Goal: Task Accomplishment & Management: Manage account settings

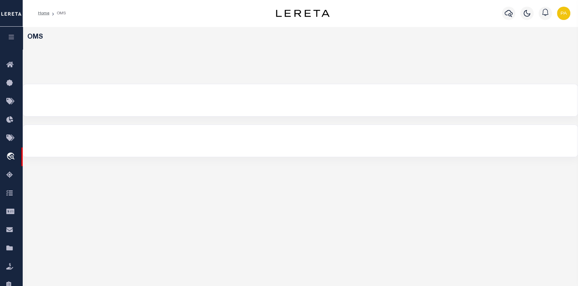
select select "200"
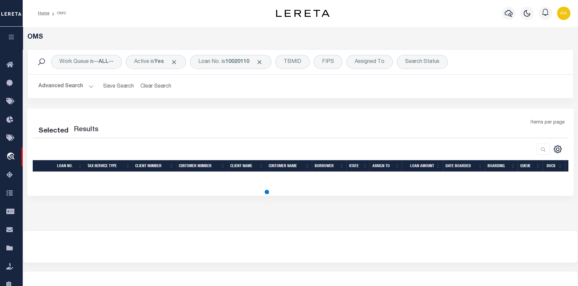
select select "200"
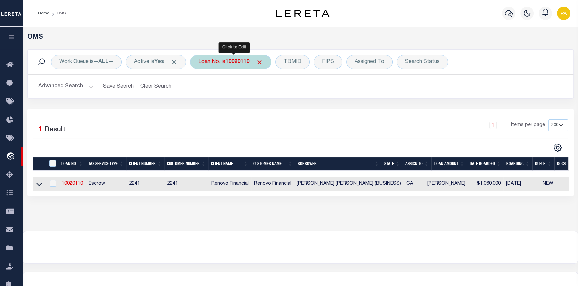
click at [239, 64] on b "10020110" at bounding box center [237, 61] width 24 height 5
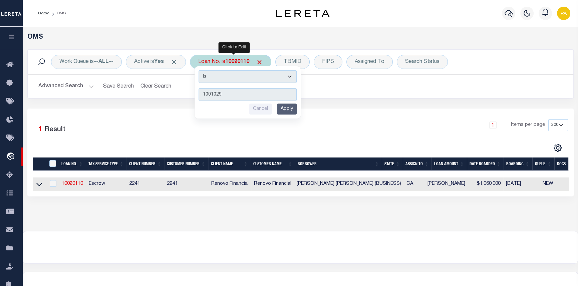
type input "10010295"
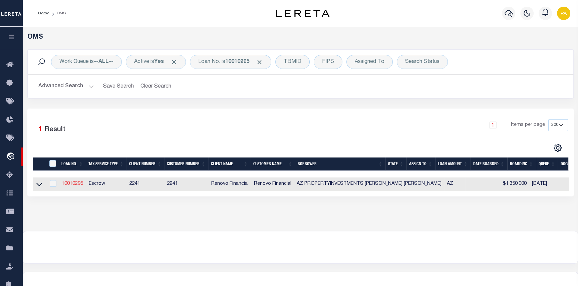
click at [71, 184] on link "10010295" at bounding box center [72, 184] width 21 height 5
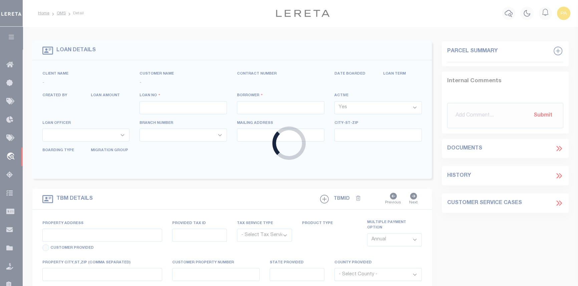
type input "10010295"
type input "AZ PROPERTYINVESTMENTS MIKE JO"
select select
type input "8006 S 38TH PL"
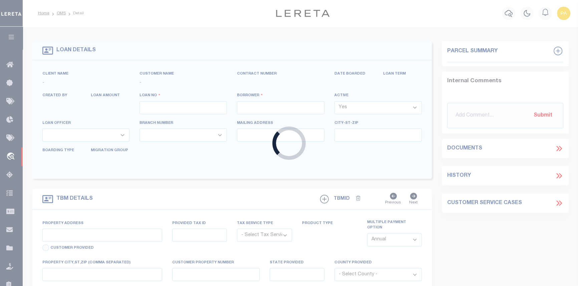
type input "PHOENIX,AZ,85042"
select select "Escrow"
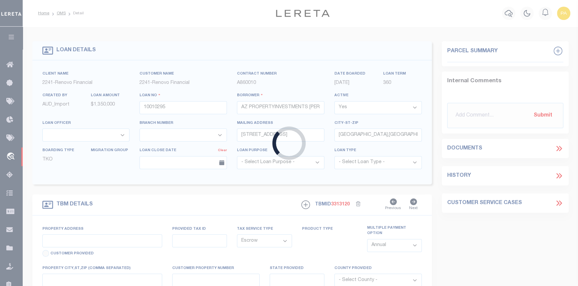
type input "3060 GRAND AVE"
type input "10804003H6"
select select
type input "PHOENIX AZ 850174910"
type input "a0k8Y00000jIKwx"
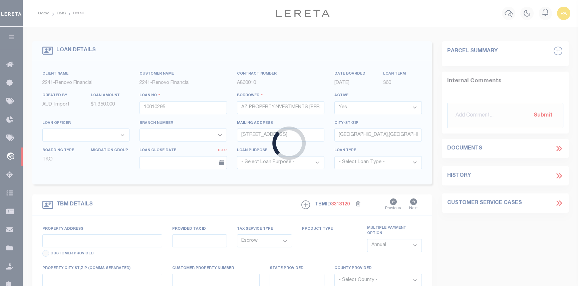
type input "AZ"
select select
select select "25067"
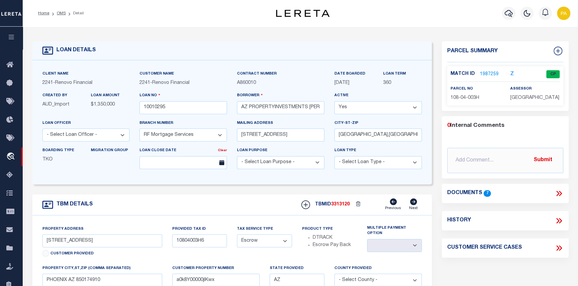
click at [484, 77] on link "1987259" at bounding box center [488, 74] width 19 height 7
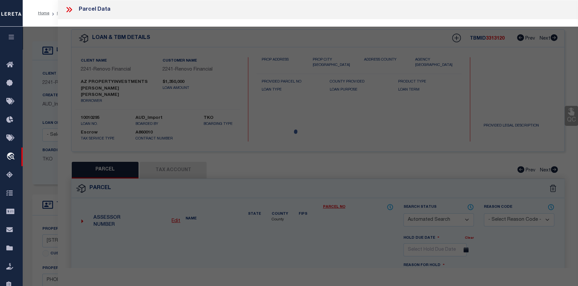
checkbox input "false"
select select "CP"
type input "MIKE JOHNSON ENTERPRISES LLC"
select select "AGW"
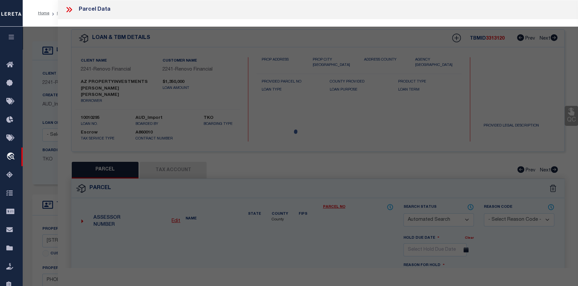
select select
type input "3060 NW GRAND AVE"
checkbox input "false"
type input "PHOENIX AZ 85017"
type textarea "ALHAMBRA TR MCR 253 LOT 12 BLK 17 PT LO"
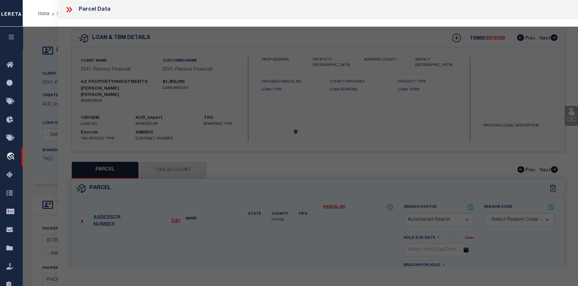
type textarea "Tax Id Special Project"
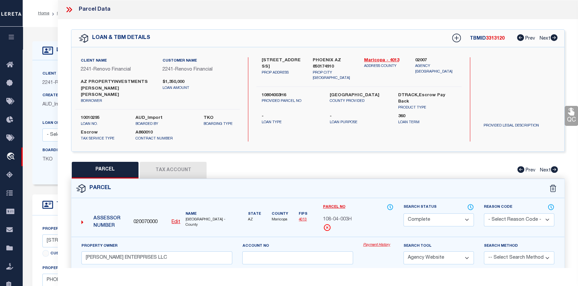
click at [380, 243] on link "Payment History" at bounding box center [378, 246] width 30 height 6
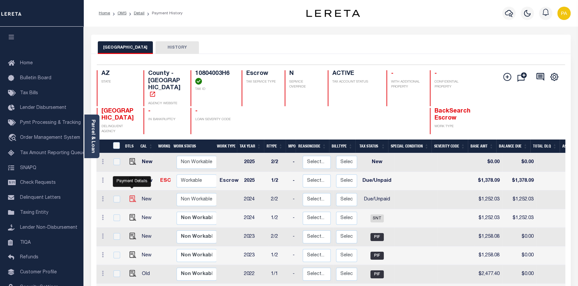
click at [131, 196] on img "" at bounding box center [132, 199] width 7 height 7
checkbox input "true"
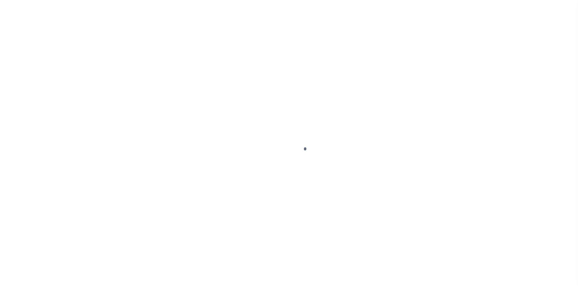
select select "DUE"
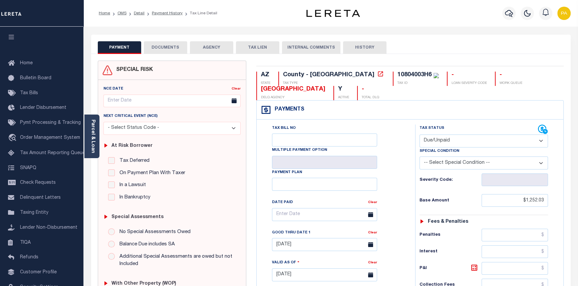
click at [172, 47] on button "DOCUMENTS" at bounding box center [165, 47] width 43 height 13
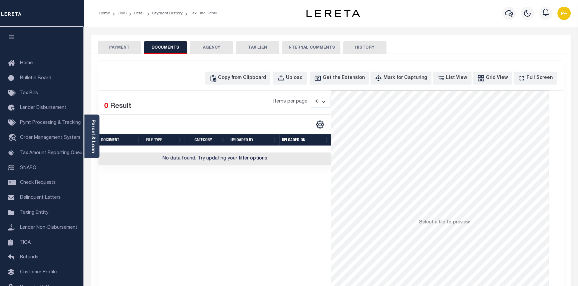
click at [120, 48] on button "PAYMENT" at bounding box center [119, 47] width 43 height 13
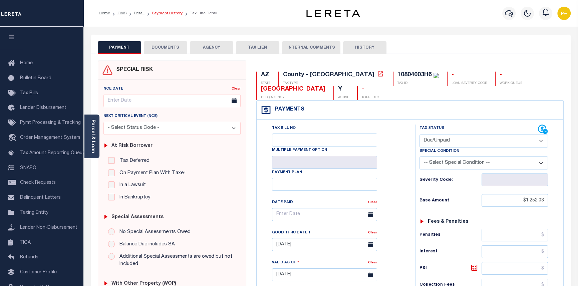
click at [157, 14] on link "Payment History" at bounding box center [167, 13] width 31 height 4
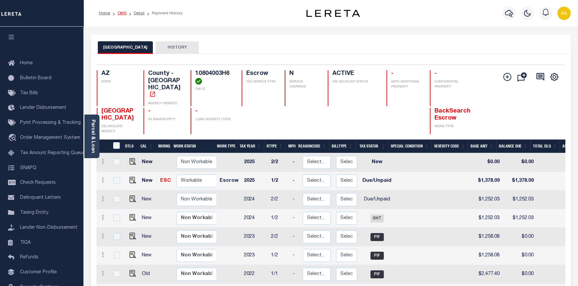
click at [121, 12] on link "OMS" at bounding box center [121, 13] width 9 height 4
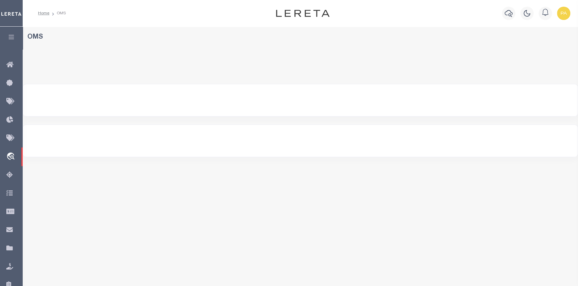
select select "200"
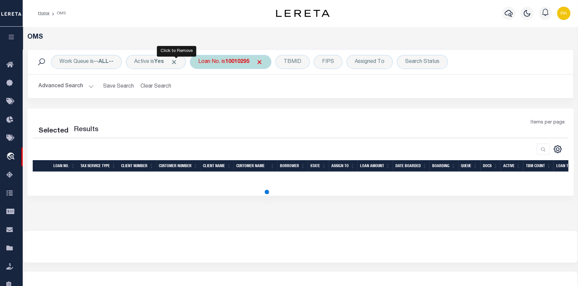
select select "200"
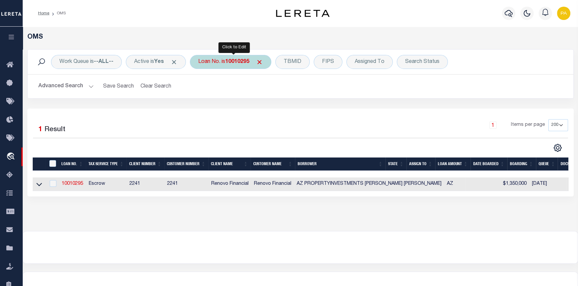
click at [238, 60] on b "10010295" at bounding box center [237, 61] width 24 height 5
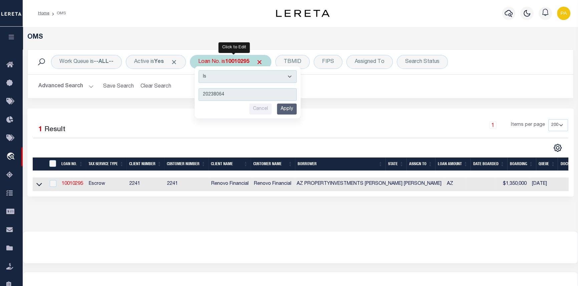
type input "202380645"
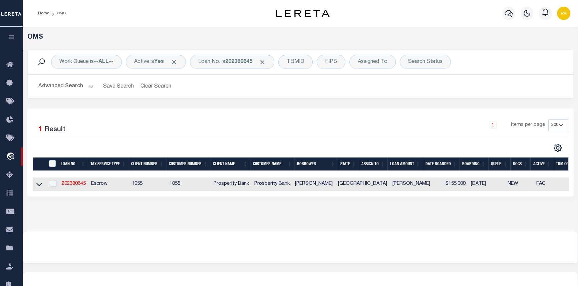
click at [75, 181] on td "202380645" at bounding box center [73, 185] width 29 height 14
checkbox input "true"
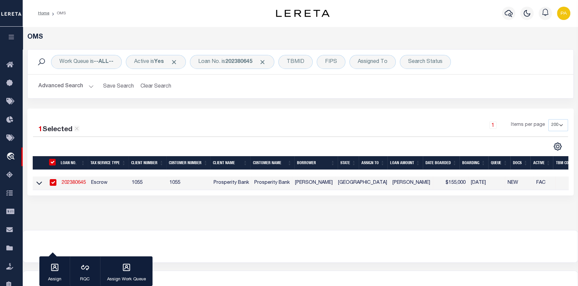
click at [75, 184] on link "202380645" at bounding box center [74, 183] width 24 height 5
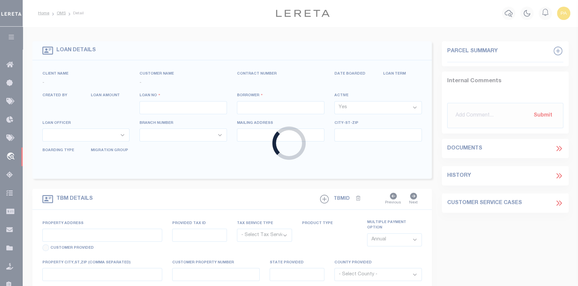
type input "202380645"
type input "[PERSON_NAME]"
select select
type input "[STREET_ADDRESS][PERSON_NAME]"
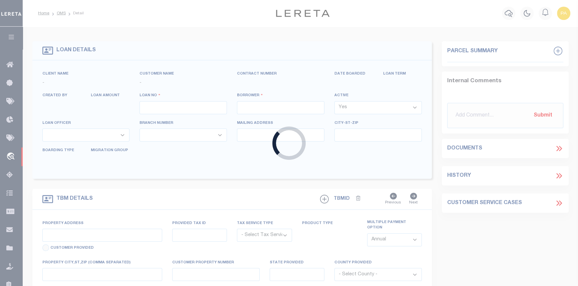
type input "BELTON TX 76513"
select select "100"
select select "Escrow"
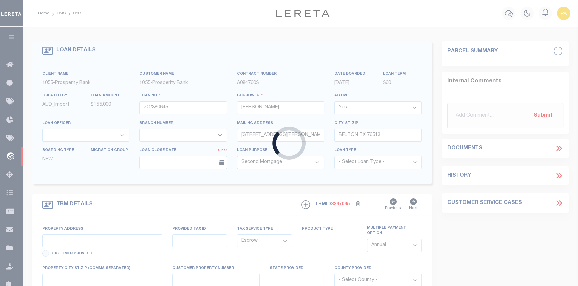
type input "[STREET_ADDRESS]"
type input "7958"
select select
type input "[GEOGRAPHIC_DATA]"
type textarea "S 1/2 LOTS 7 8 & 9 BLK 4 THE [PERSON_NAME]"
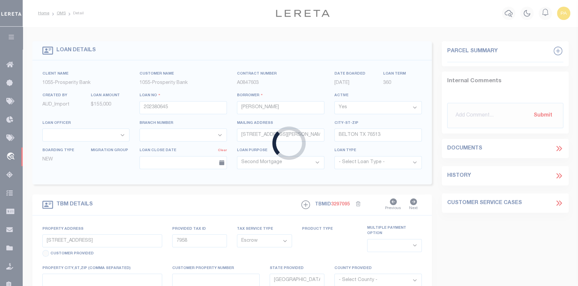
select select "10493"
select select "4028"
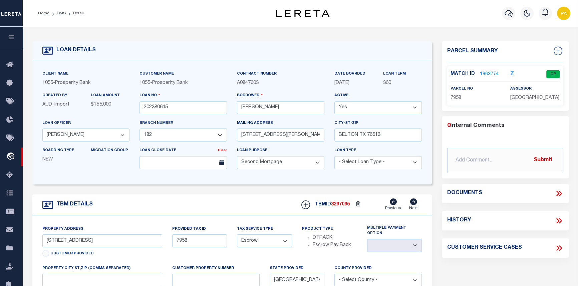
click at [485, 72] on link "1963774" at bounding box center [488, 74] width 19 height 7
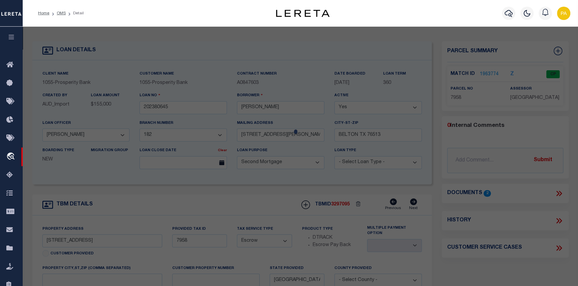
checkbox input "false"
select select "CP"
type input "STAFFORD JOSE"
select select
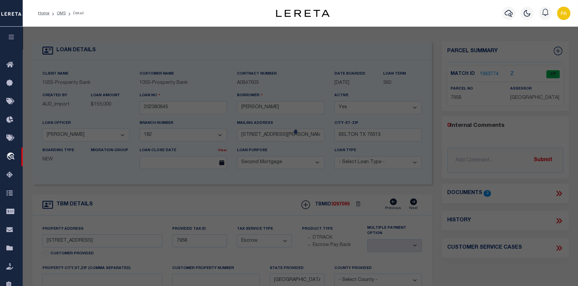
type input "301 AUGUSTA ST"
checkbox input "false"
type input "GRAPELAND TX 75844"
type textarea "EDENS ADDN LOT S 1/2 OF 7, 8 AND 9 BLK 4"
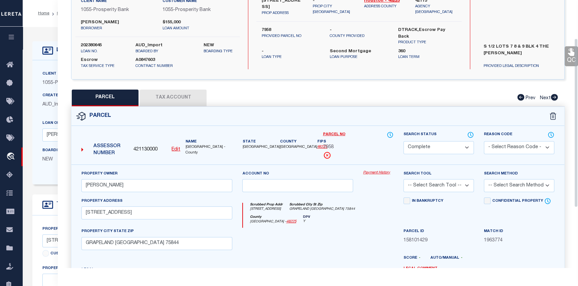
scroll to position [60, 0]
click at [373, 172] on link "Payment History" at bounding box center [378, 173] width 30 height 6
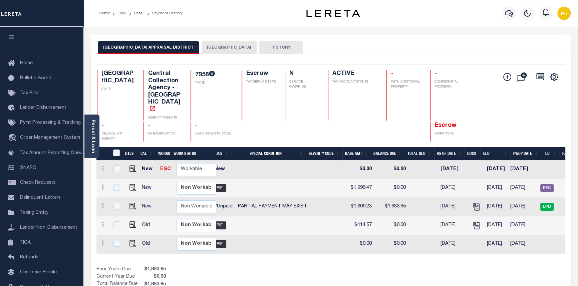
scroll to position [0, 221]
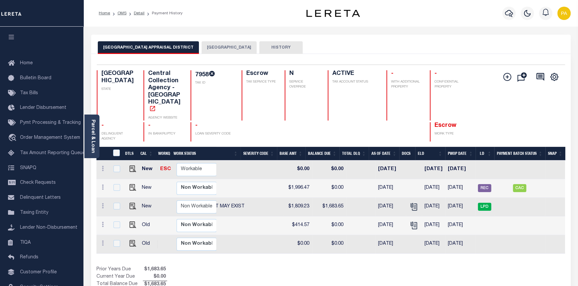
click at [201, 43] on button "[GEOGRAPHIC_DATA]" at bounding box center [228, 47] width 55 height 13
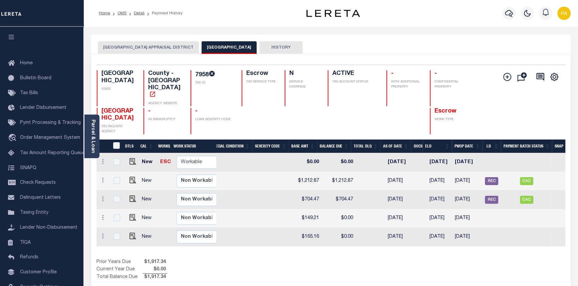
scroll to position [0, 183]
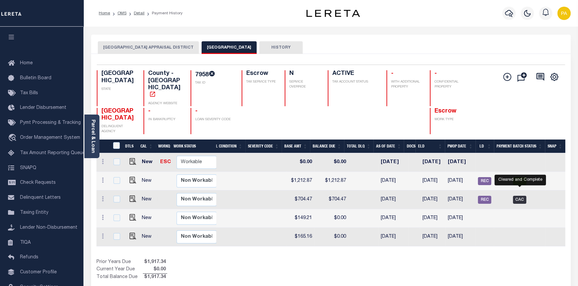
click at [520, 196] on span "CAC" at bounding box center [518, 200] width 13 height 8
checkbox input "true"
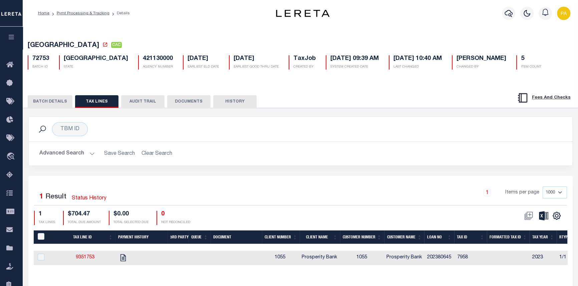
drag, startPoint x: 221, startPoint y: 272, endPoint x: 270, endPoint y: 271, distance: 49.0
click at [269, 272] on div "Tax Line ID Payment History 3rd Party Queue Document Client Number Client Name …" at bounding box center [300, 253] width 533 height 45
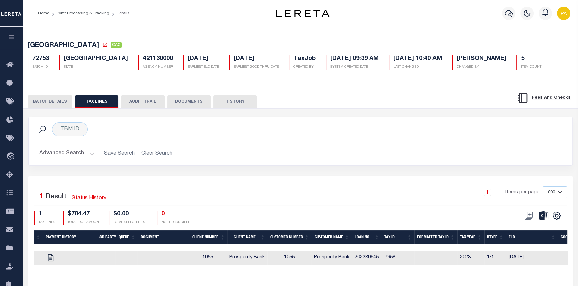
scroll to position [0, 85]
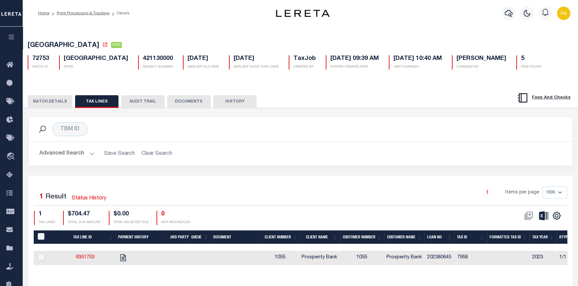
click at [48, 105] on button "BATCH DETAILS" at bounding box center [50, 101] width 45 height 13
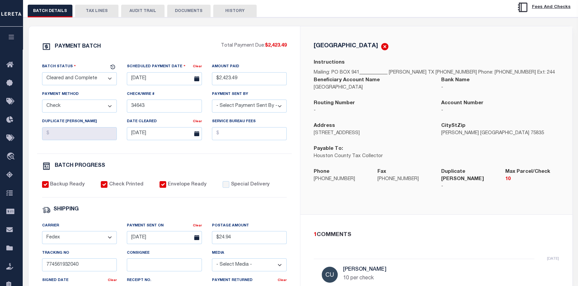
click at [87, 10] on button "TAX LINES" at bounding box center [96, 11] width 43 height 13
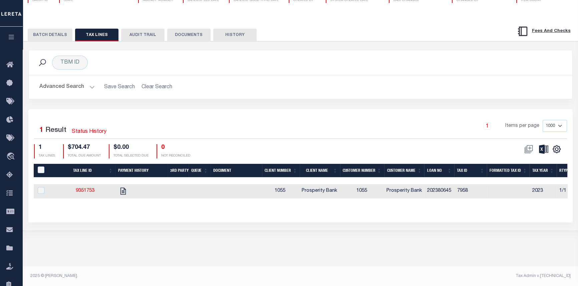
click at [51, 33] on button "BATCH DETAILS" at bounding box center [50, 35] width 45 height 13
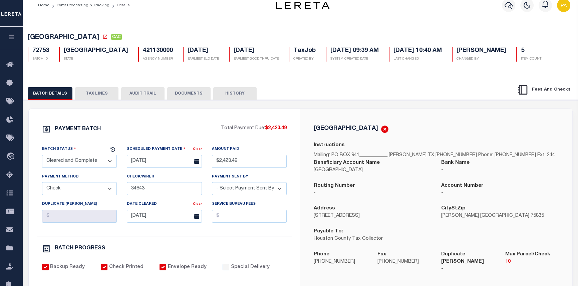
scroll to position [6, 0]
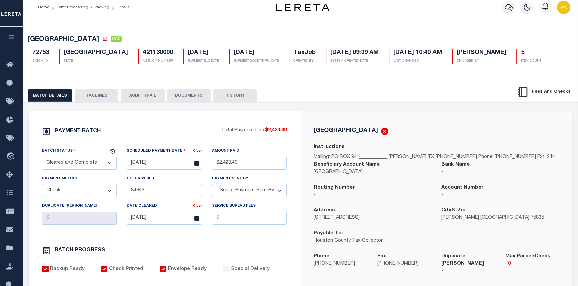
click at [98, 95] on button "TAX LINES" at bounding box center [96, 95] width 43 height 13
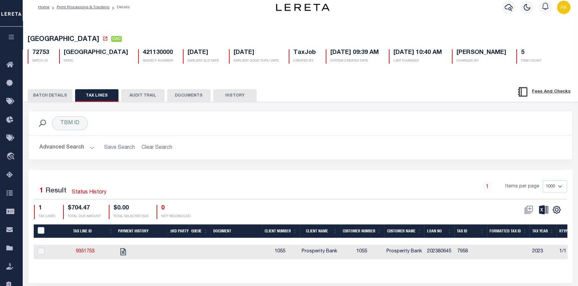
click at [49, 97] on button "BATCH DETAILS" at bounding box center [50, 95] width 45 height 13
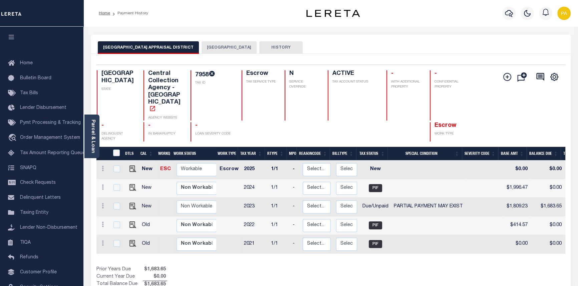
click at [394, 237] on td at bounding box center [428, 244] width 74 height 19
checkbox input "true"
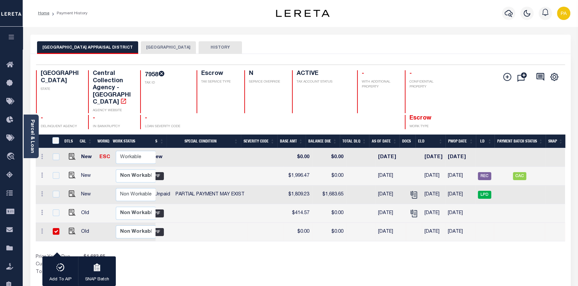
click at [161, 47] on button "HOUSTON COUNTY" at bounding box center [168, 47] width 55 height 13
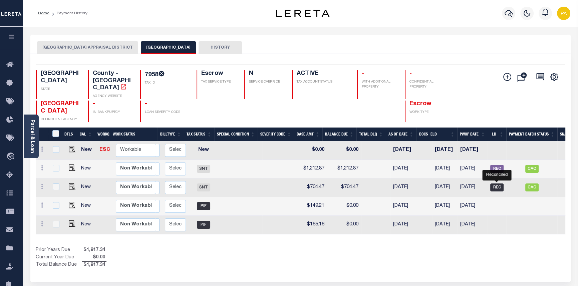
click at [492, 184] on span "REC" at bounding box center [496, 188] width 13 height 8
checkbox input "true"
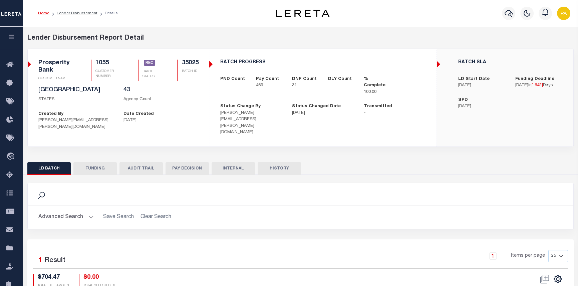
click at [90, 162] on button "FUNDING" at bounding box center [94, 168] width 43 height 13
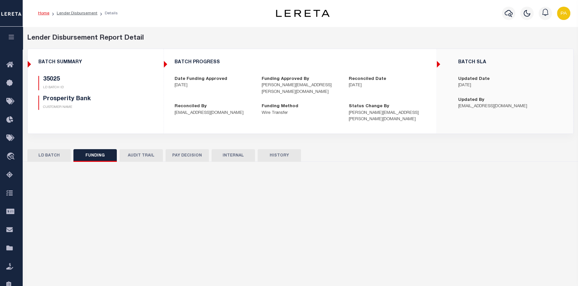
type input "$4,193,792.61"
type input "$0"
type input "[DATE]"
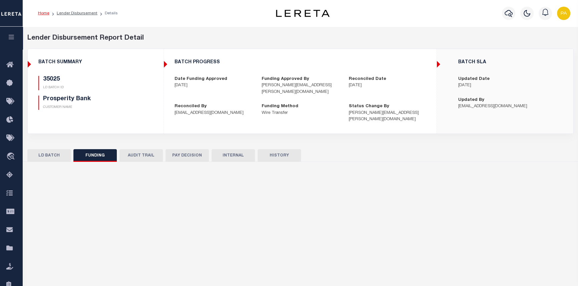
type input "20231205L2B77Q1C00218012051258FT01"
type input "[DATE]"
select select "100"
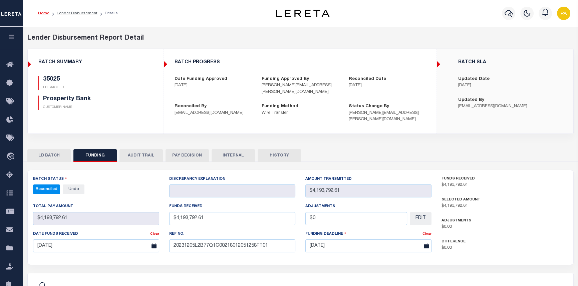
select select "100"
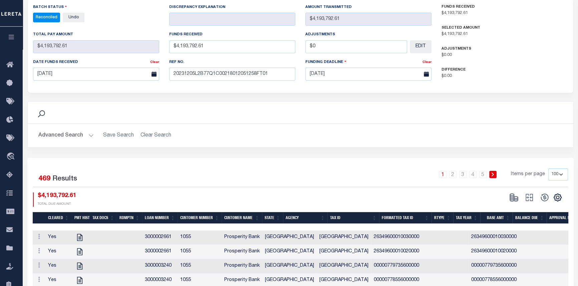
scroll to position [182, 0]
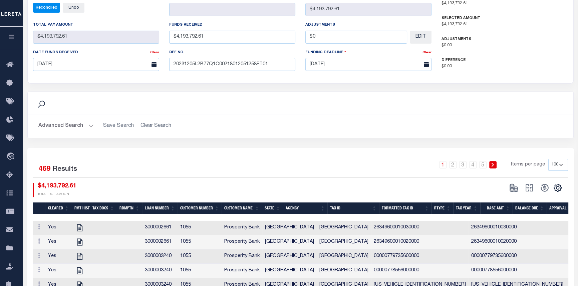
click at [511, 207] on th "Base Amt" at bounding box center [496, 209] width 32 height 12
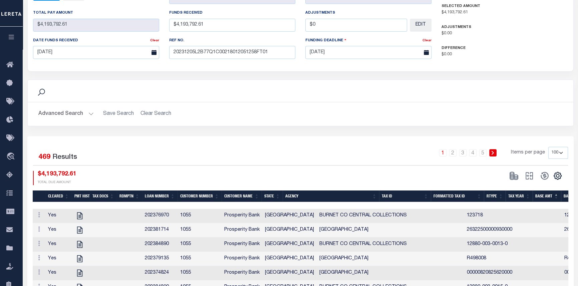
scroll to position [242, 0]
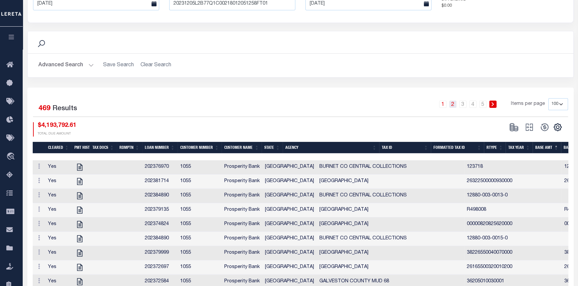
click at [454, 106] on link "2" at bounding box center [452, 104] width 7 height 7
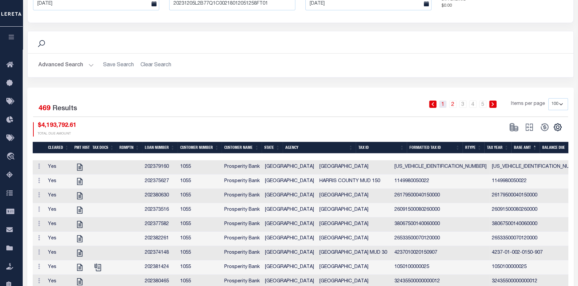
click at [442, 105] on link "1" at bounding box center [442, 104] width 7 height 7
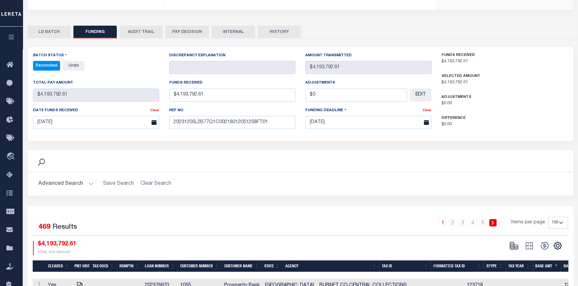
scroll to position [0, 0]
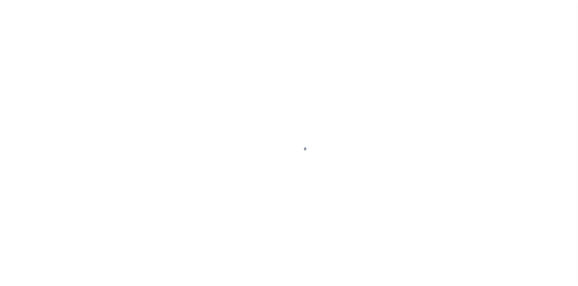
select select "100"
select select "Escrow"
select select
select select "10493"
select select "4028"
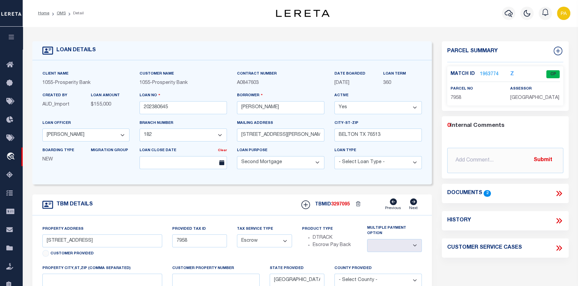
click at [487, 72] on link "1963774" at bounding box center [488, 74] width 19 height 7
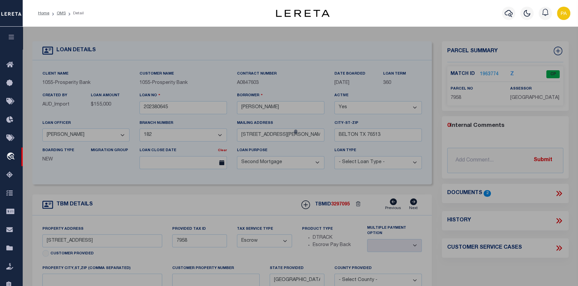
select select "AS"
checkbox input "false"
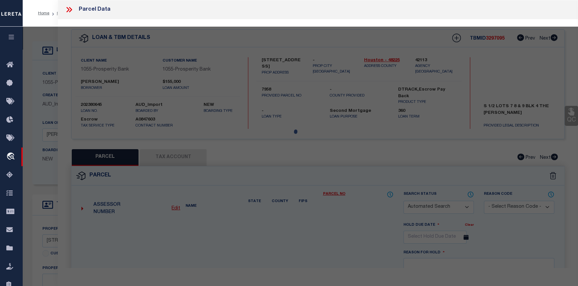
select select "CP"
type input "STAFFORD JOSE"
select select
type input "[STREET_ADDRESS]"
checkbox input "false"
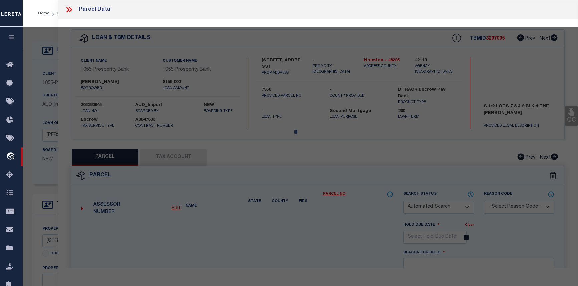
type input "GRAPELAND [GEOGRAPHIC_DATA] 75844"
type textarea "[PERSON_NAME] ADDN LOT S 1/2 OF 7, 8 AND 9 BLK 4"
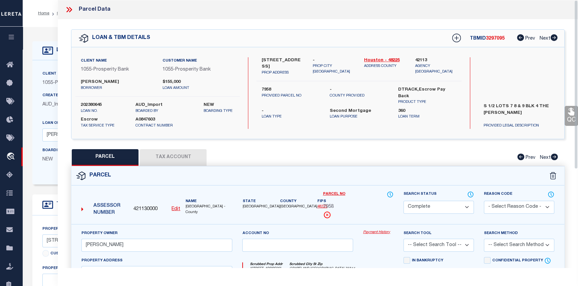
click at [366, 232] on link "Payment History" at bounding box center [378, 233] width 30 height 6
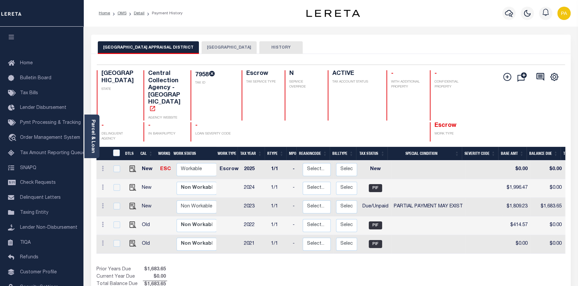
click at [206, 45] on button "[GEOGRAPHIC_DATA]" at bounding box center [228, 47] width 55 height 13
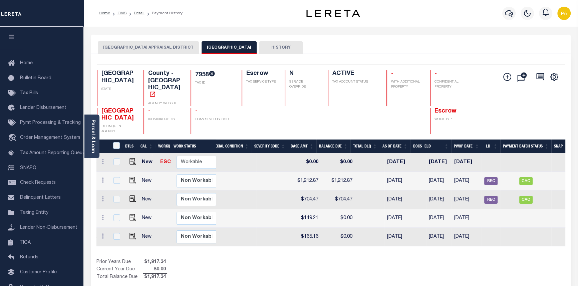
scroll to position [0, 183]
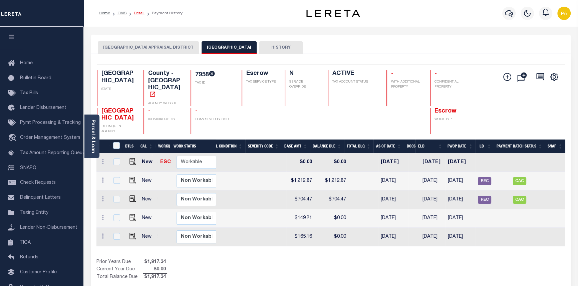
click at [137, 11] on link "Detail" at bounding box center [139, 13] width 11 height 4
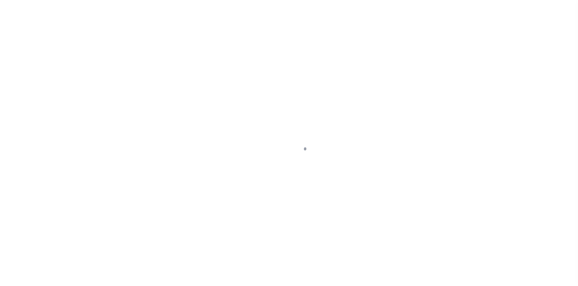
select select "100"
select select "Escrow"
type input "[STREET_ADDRESS]"
type input "7958"
select select
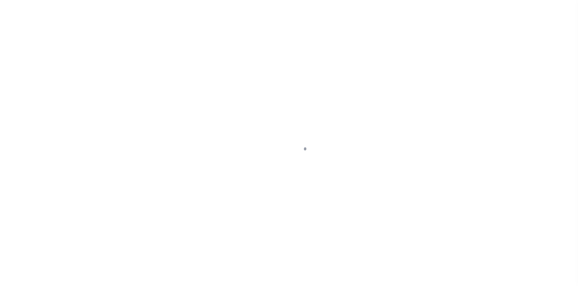
type input "[GEOGRAPHIC_DATA]"
type textarea "S 1/2 LOTS 7 8 & 9 BLK 4 THE [PERSON_NAME]"
select select "10493"
select select "4028"
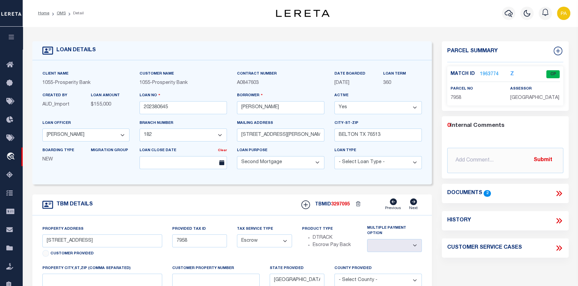
click at [486, 73] on link "1963774" at bounding box center [488, 74] width 19 height 7
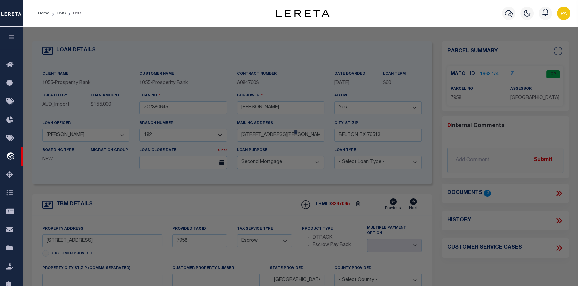
checkbox input "false"
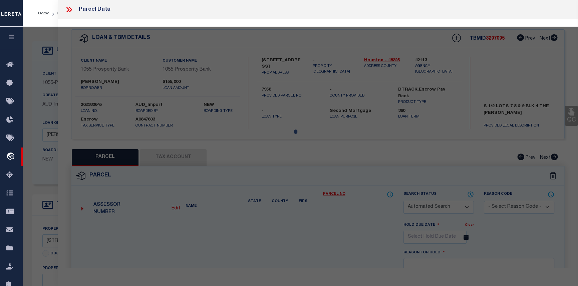
select select "CP"
type input "STAFFORD JOSE"
select select
type input "301 AUGUSTA ST"
checkbox input "false"
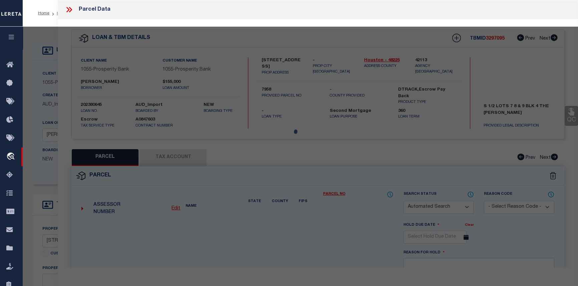
type input "GRAPELAND TX 75844"
type textarea "EDENS ADDN LOT S 1/2 OF 7, 8 AND 9 BLK 4"
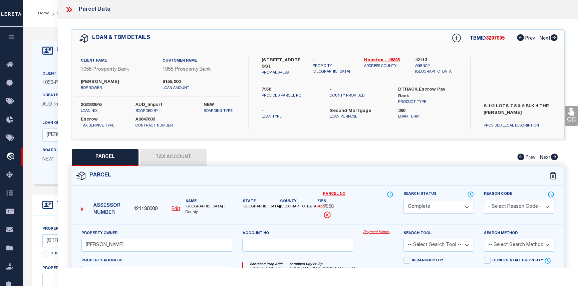
click at [368, 231] on link "Payment History" at bounding box center [378, 233] width 30 height 6
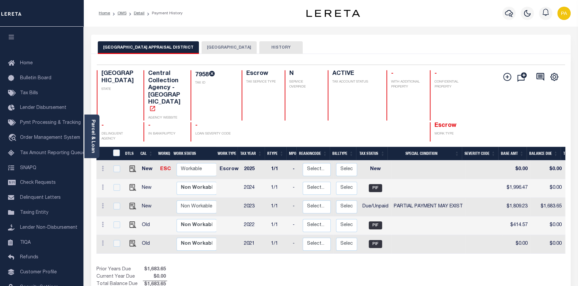
click at [217, 46] on button "[GEOGRAPHIC_DATA]" at bounding box center [228, 47] width 55 height 13
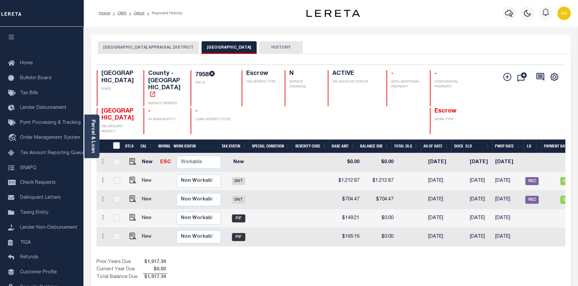
scroll to position [0, 154]
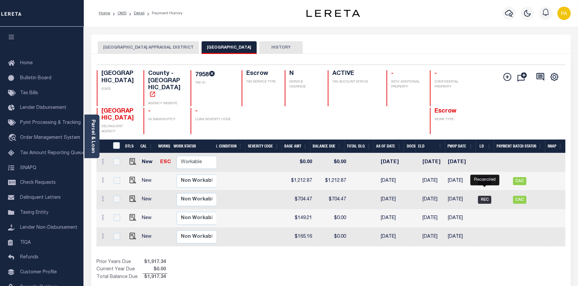
click at [481, 196] on span "REC" at bounding box center [483, 200] width 13 height 8
checkbox input "true"
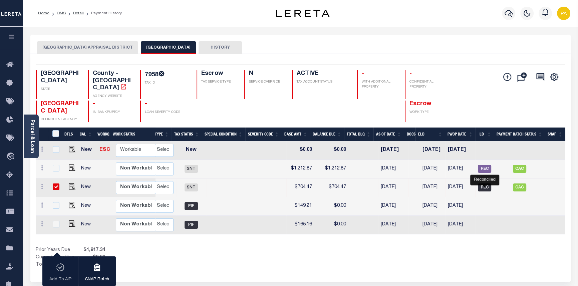
scroll to position [0, 139]
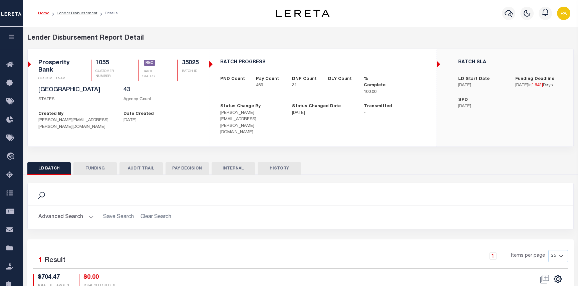
click at [100, 163] on button "FUNDING" at bounding box center [94, 168] width 43 height 13
type input "$4,193,792.61"
type input "$0"
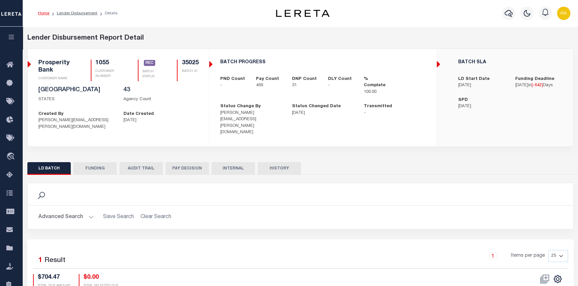
type input "[DATE]"
type input "20231205L2B77Q1C00218012051258FT01"
type input "[DATE]"
select select "100"
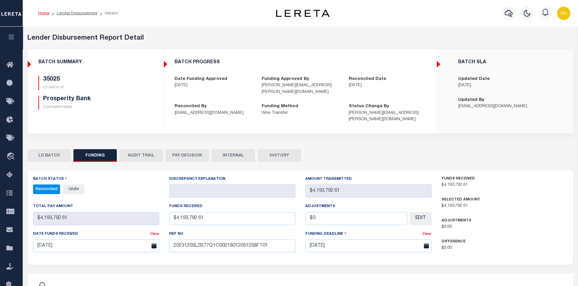
select select "100"
click at [140, 156] on button "AUDIT TRAIL" at bounding box center [140, 155] width 43 height 13
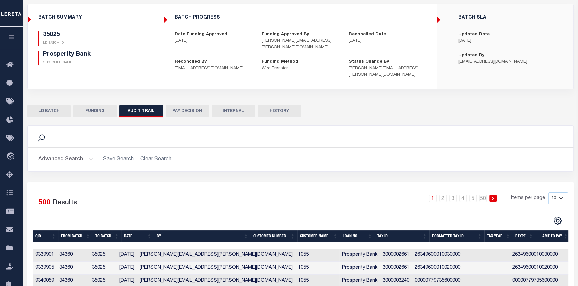
scroll to position [91, 0]
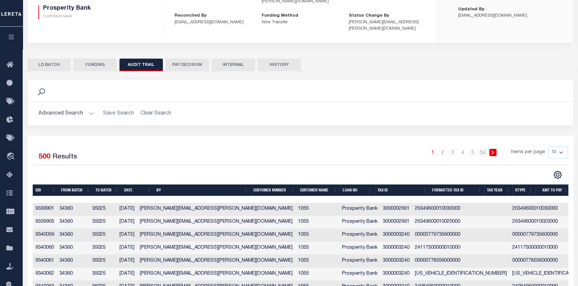
click at [96, 65] on button "FUNDING" at bounding box center [94, 65] width 43 height 13
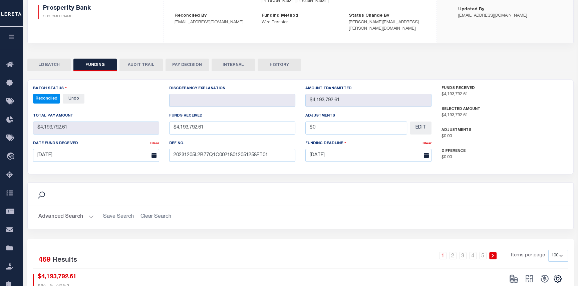
click at [234, 68] on button "INTERNAL" at bounding box center [232, 65] width 43 height 13
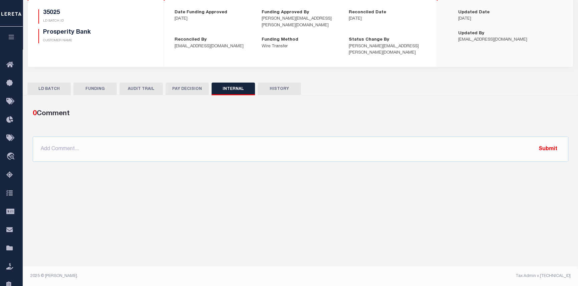
click at [284, 90] on button "HISTORY" at bounding box center [278, 89] width 43 height 13
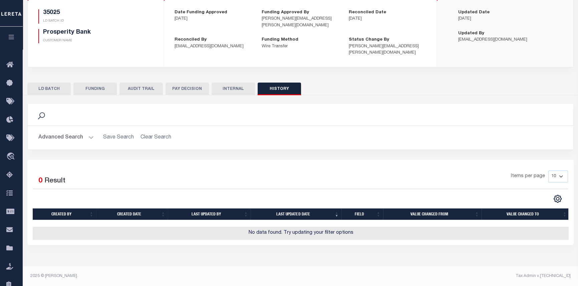
click at [93, 86] on button "FUNDING" at bounding box center [94, 89] width 43 height 13
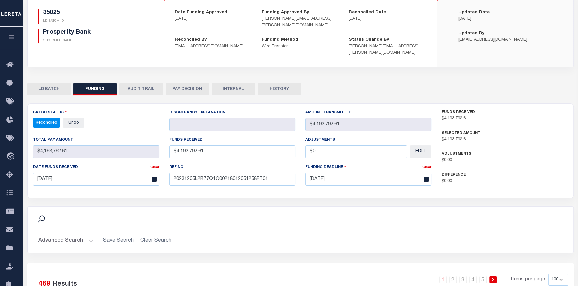
click at [47, 90] on button "LD BATCH" at bounding box center [48, 89] width 43 height 13
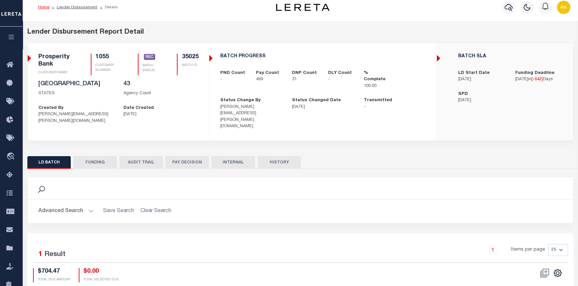
scroll to position [0, 0]
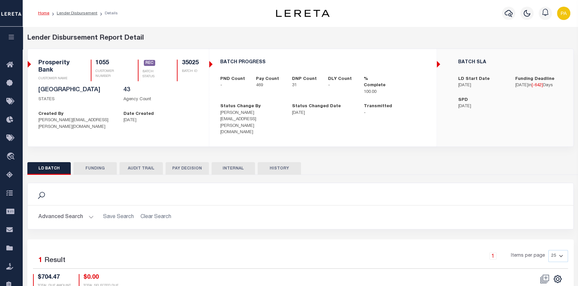
click at [44, 12] on link "Home" at bounding box center [43, 13] width 11 height 4
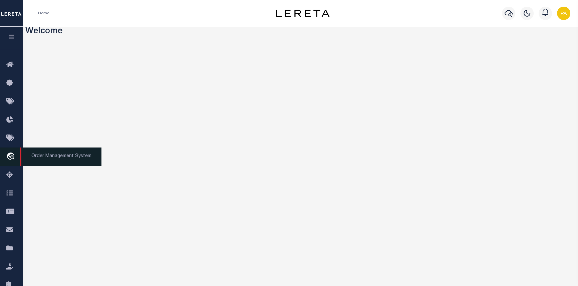
click at [56, 157] on span "Order Management System" at bounding box center [60, 157] width 81 height 18
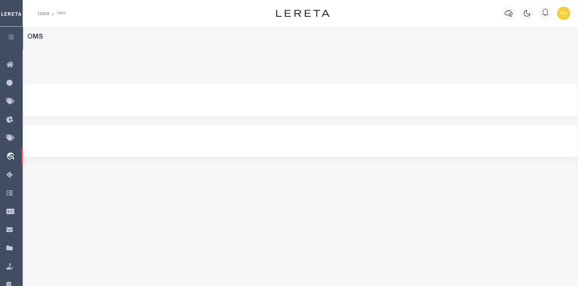
select select "200"
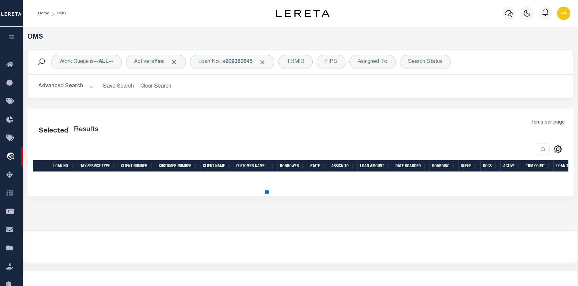
select select "200"
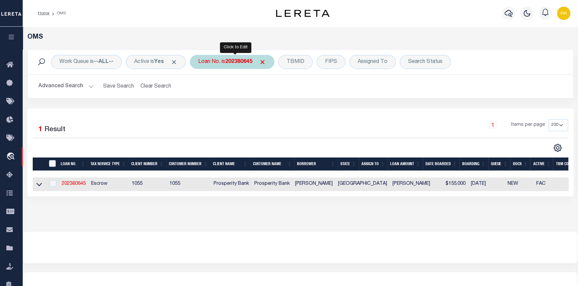
click at [235, 58] on div "Loan No. is 202380645" at bounding box center [232, 62] width 84 height 14
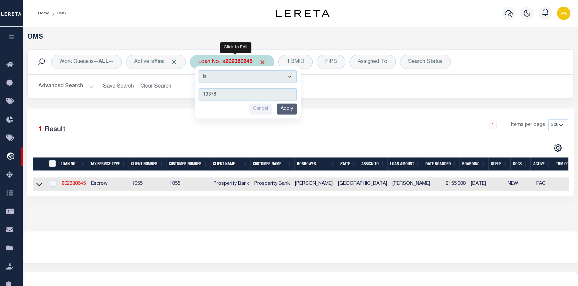
type input "133780"
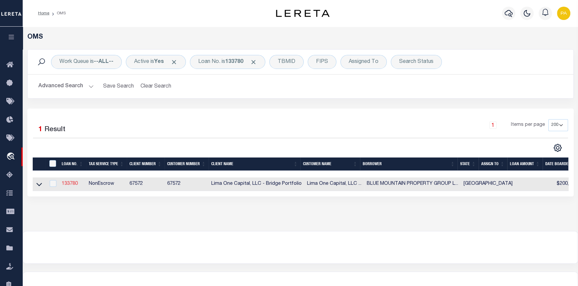
click at [72, 186] on link "133780" at bounding box center [70, 184] width 16 height 5
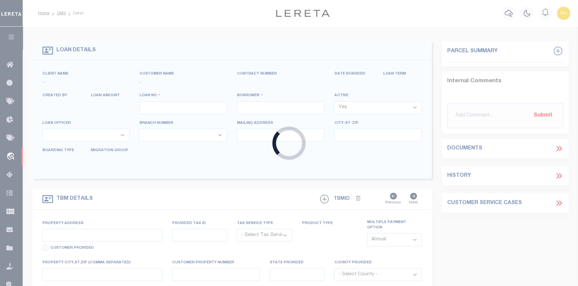
type input "133780"
type input "BLUE MOUNTAIN PROPERTY GROUP LLC"
select select
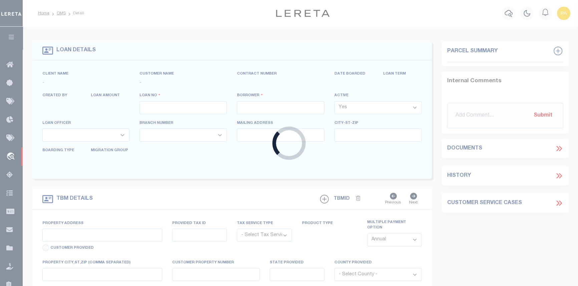
select select
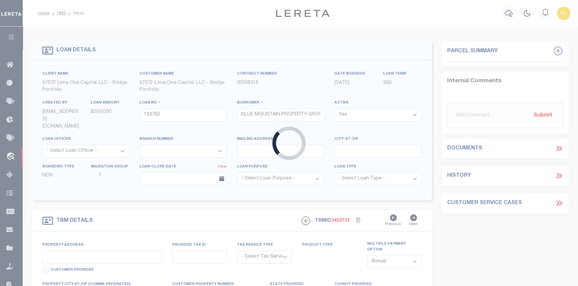
type input "[STREET_ADDRESS]"
radio input "true"
select select "NonEscrow"
select select
type input "[GEOGRAPHIC_DATA] TX 76028"
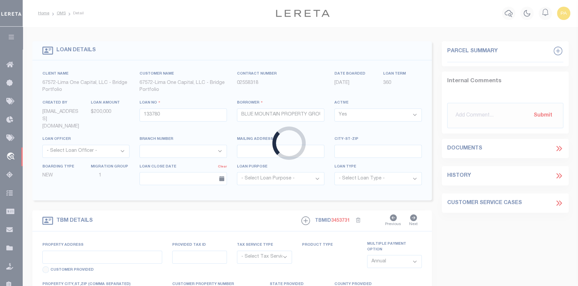
type input "133780-1"
type input "[GEOGRAPHIC_DATA]"
type textarea "COLLECTOR: ENTITY: PARCEL: 40386422"
type textarea "Compare"
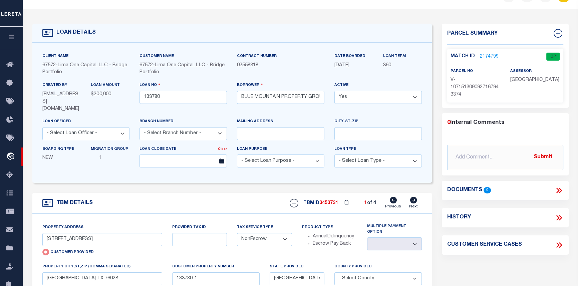
scroll to position [60, 0]
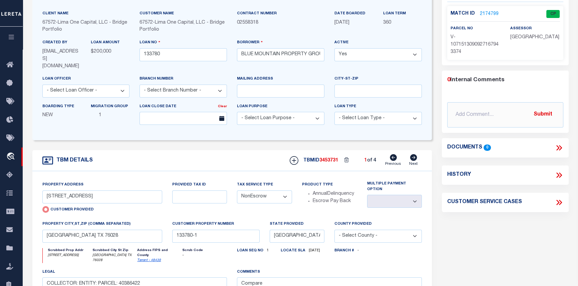
click at [486, 12] on link "2174799" at bounding box center [488, 14] width 19 height 7
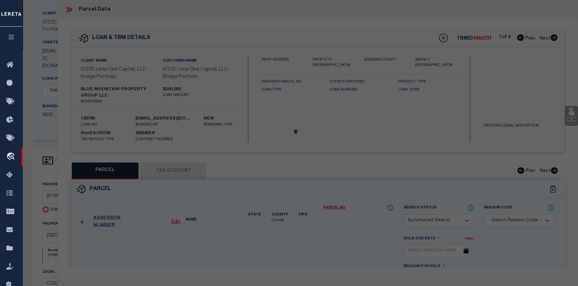
checkbox input "false"
select select "CP"
select select "AGW"
select select
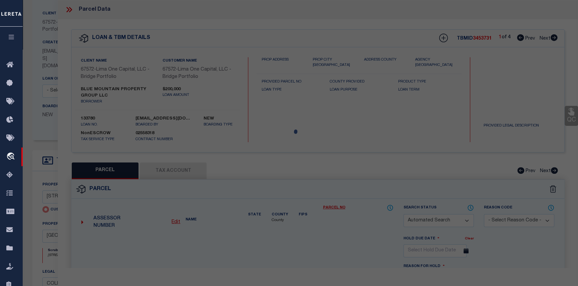
type input "[STREET_ADDRESS]"
checkbox input "false"
type input "[GEOGRAPHIC_DATA] TX 76028"
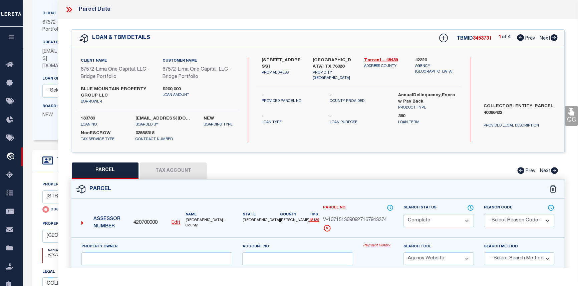
click at [554, 38] on icon at bounding box center [553, 37] width 7 height 7
select select "AS"
select select
checkbox input "false"
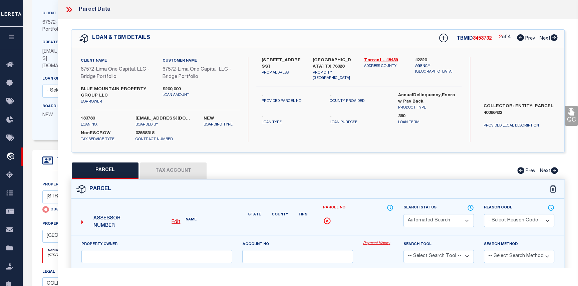
select select "CP"
select select "AGW"
select select
type input "[STREET_ADDRESS]"
checkbox input "false"
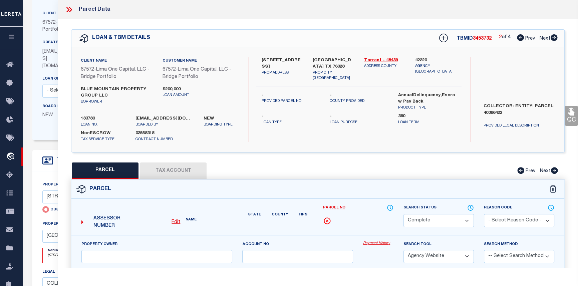
type input "[GEOGRAPHIC_DATA] TX 76028"
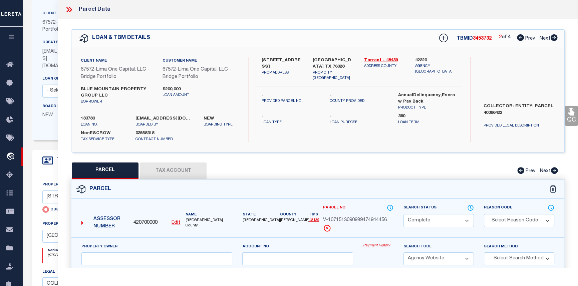
click at [554, 38] on icon at bounding box center [553, 37] width 7 height 7
select select "AS"
select select
checkbox input "false"
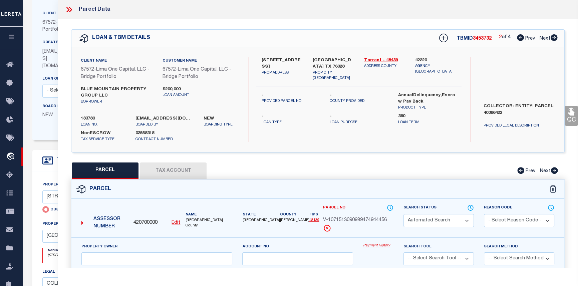
select select "CP"
select select "AGW"
select select
type input "821 HICKORY ST"
checkbox input "false"
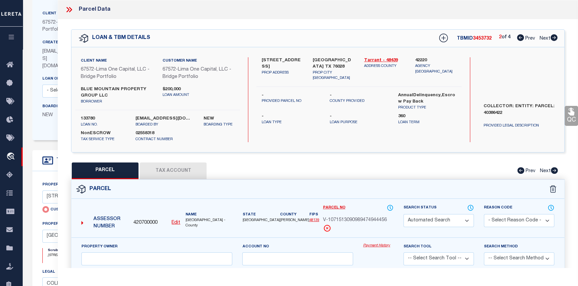
type input "BURLESON TX 760287032"
click at [554, 38] on icon at bounding box center [553, 37] width 7 height 7
select select "AS"
select select
checkbox input "false"
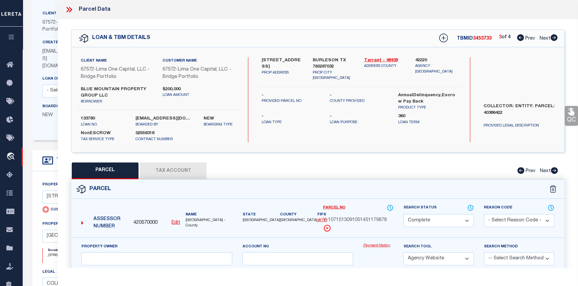
checkbox input "false"
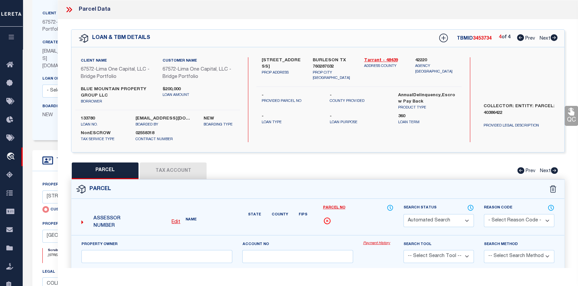
select select "CP"
select select "AGW"
select select
type input "823 HICKORY ST"
checkbox input "false"
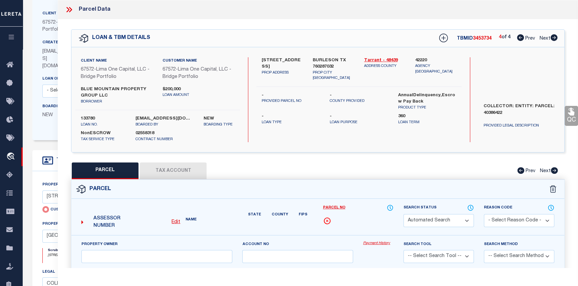
type input "BURLESON TX 760287032"
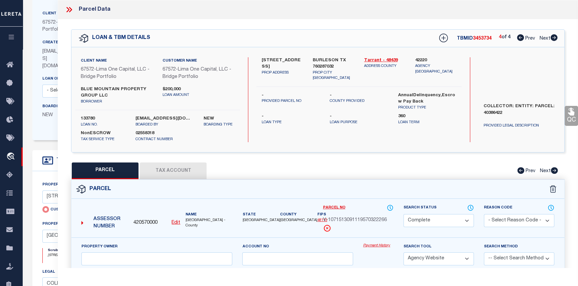
click at [519, 41] on icon at bounding box center [519, 37] width 7 height 7
select select "AS"
select select
checkbox input "false"
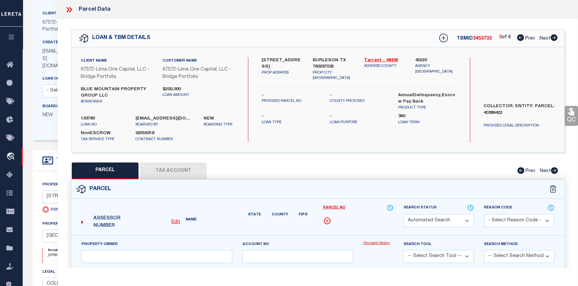
select select "CP"
select select "AGW"
select select
type input "821 HICKORY ST"
checkbox input "false"
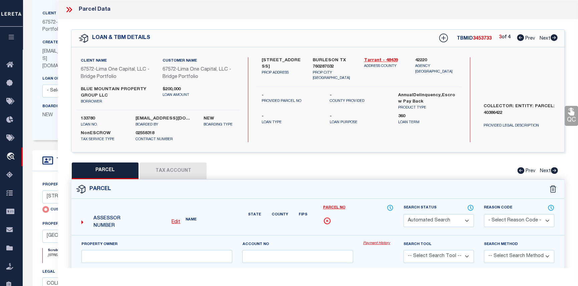
type input "BURLESON TX 760287032"
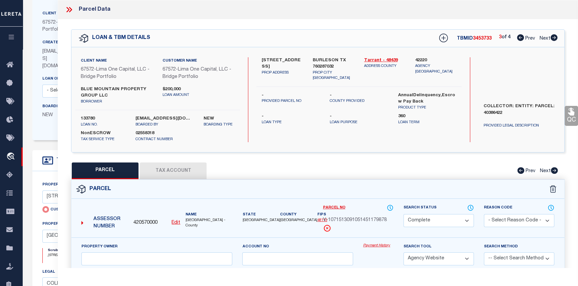
click at [519, 41] on icon at bounding box center [519, 37] width 7 height 7
select select "AS"
select select
checkbox input "false"
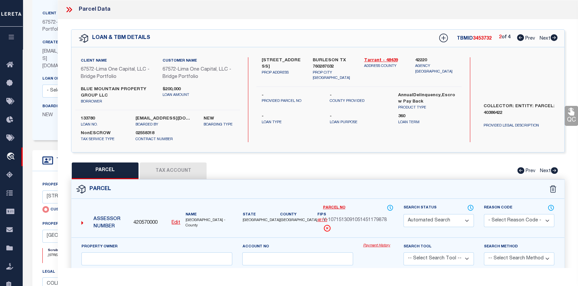
select select "CP"
select select "AGW"
select select
type input "823 HICKORY STREET"
checkbox input "false"
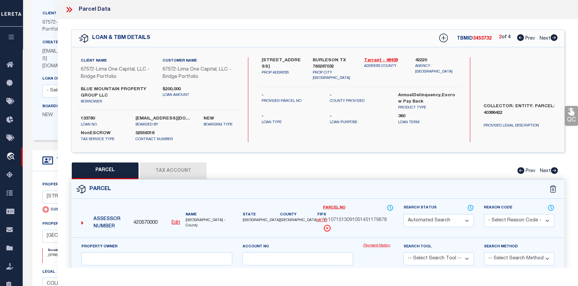
type input "BURLESON TX 76028"
click at [519, 41] on icon at bounding box center [519, 37] width 7 height 7
select select "AS"
select select
checkbox input "false"
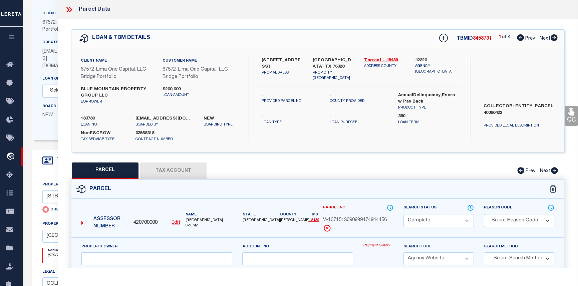
checkbox input "false"
select select "CP"
select select "AGW"
select select
type input "821 HICKORY STREET"
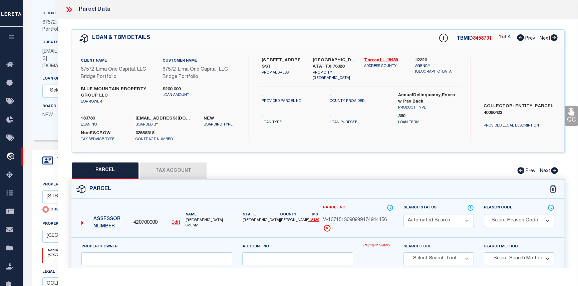
checkbox input "false"
type input "BURLESON TX 76028"
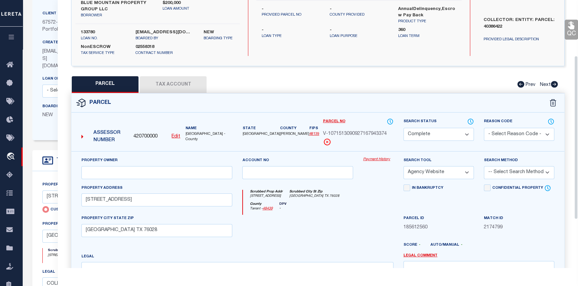
scroll to position [91, 0]
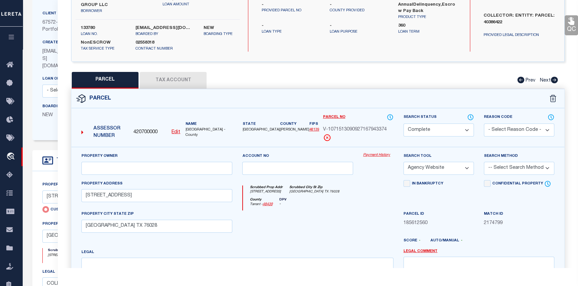
click at [379, 153] on link "Payment History" at bounding box center [378, 156] width 30 height 6
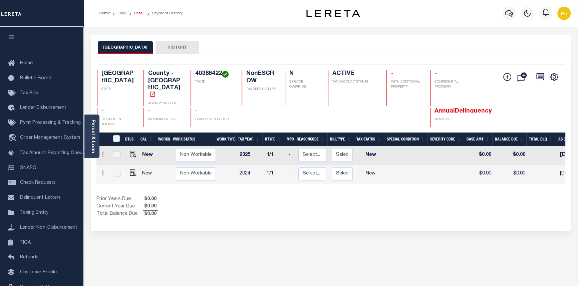
click at [141, 12] on link "Detail" at bounding box center [139, 13] width 11 height 4
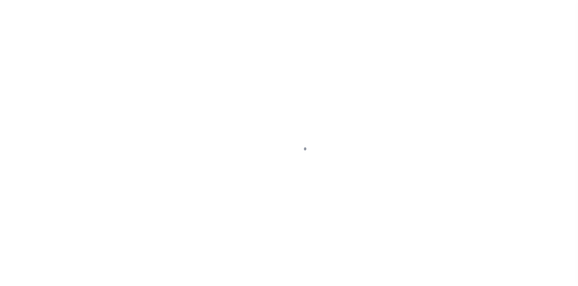
type input "[STREET_ADDRESS]"
radio input "true"
select select "NonEscrow"
select select
type input "[GEOGRAPHIC_DATA] TX 76028"
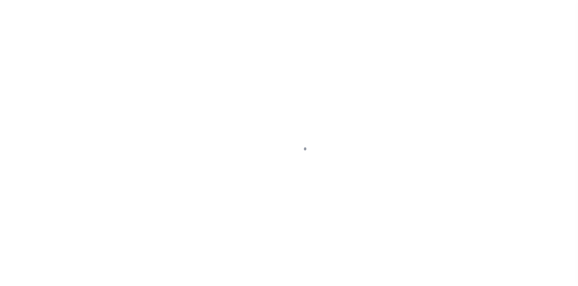
type input "133780-1"
type input "[GEOGRAPHIC_DATA]"
type textarea "COLLECTOR: ENTITY: PARCEL: 40386422"
type textarea "Compare"
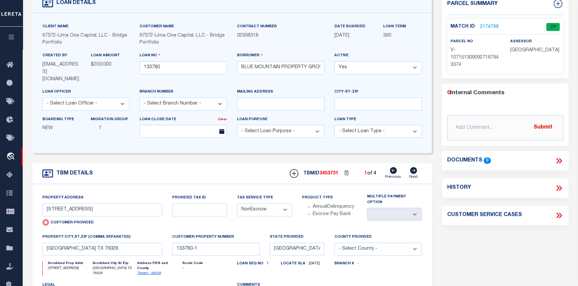
scroll to position [30, 0]
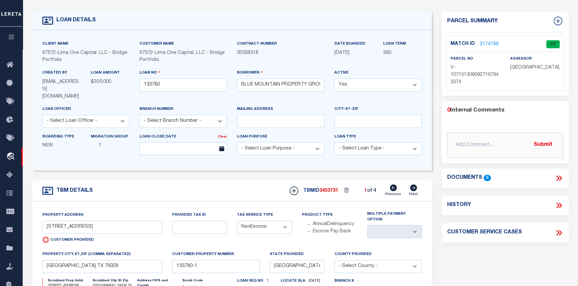
click at [486, 43] on link "2174799" at bounding box center [488, 44] width 19 height 7
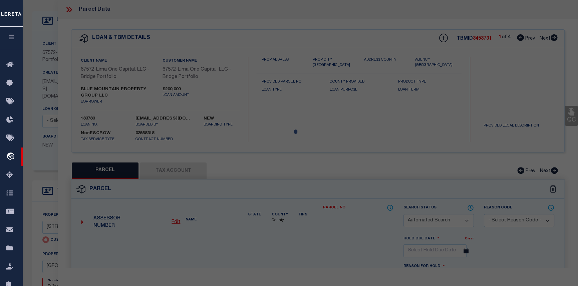
checkbox input "false"
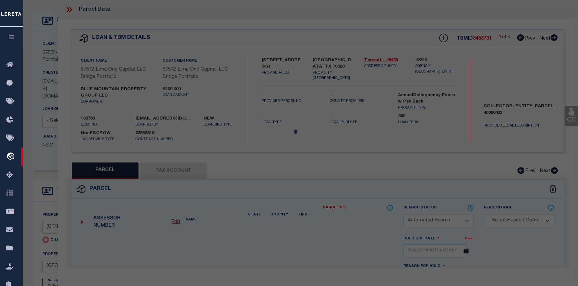
select select "CP"
select select "AGW"
select select
type input "[STREET_ADDRESS]"
checkbox input "false"
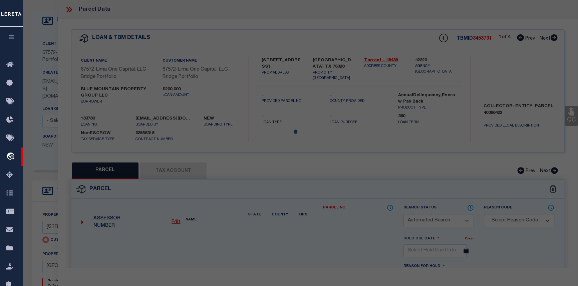
type input "[GEOGRAPHIC_DATA] TX 76028"
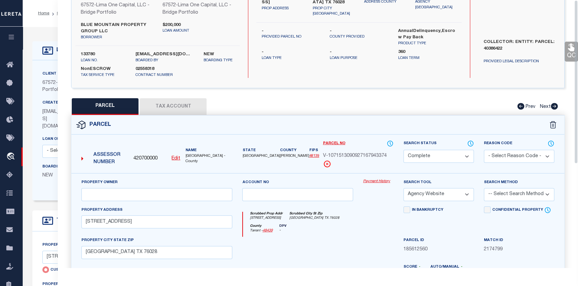
scroll to position [0, 0]
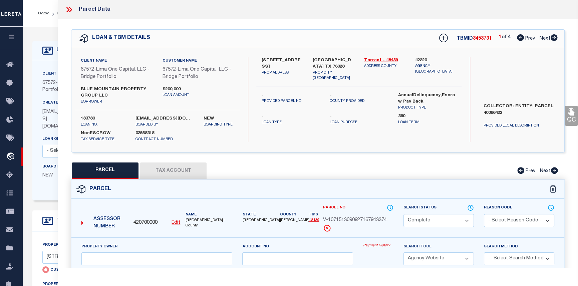
click at [173, 167] on button "Tax Account" at bounding box center [173, 171] width 67 height 17
select select "100"
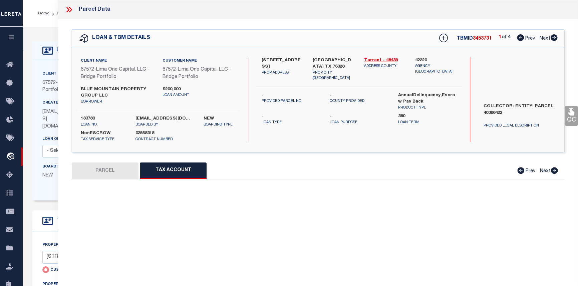
select select "100"
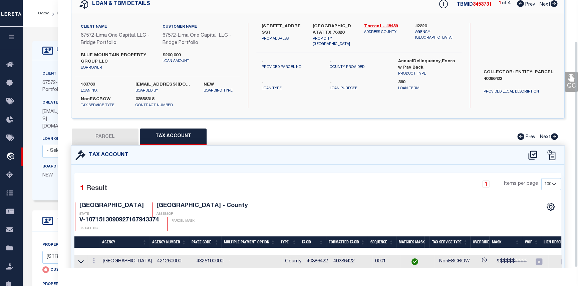
scroll to position [49, 0]
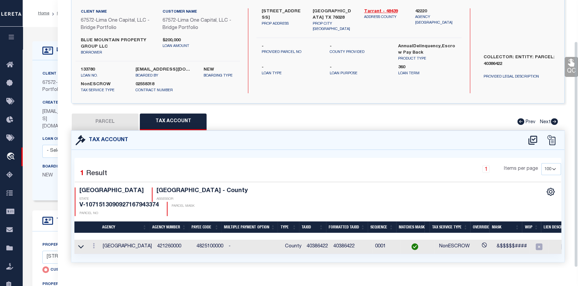
click at [105, 123] on button "PARCEL" at bounding box center [105, 122] width 67 height 17
select select "AS"
select select
checkbox input "false"
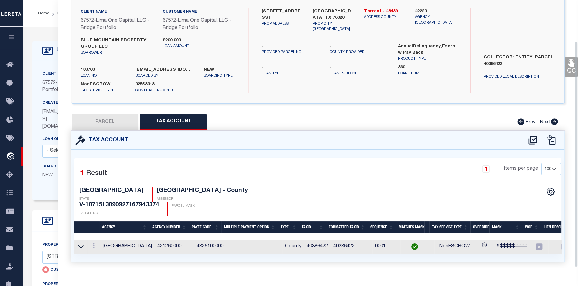
select select "CP"
select select "AGW"
select select
type input "821 HICKORY STREET"
checkbox input "false"
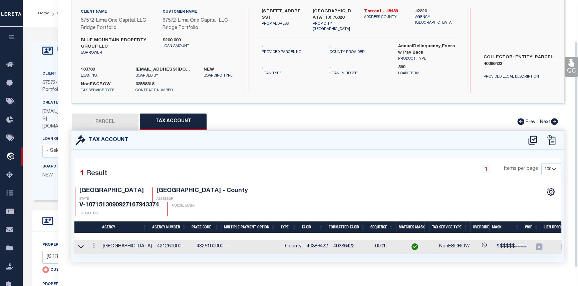
type input "BURLESON TX 76028"
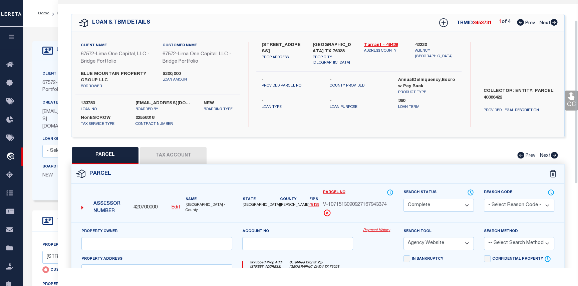
scroll to position [0, 0]
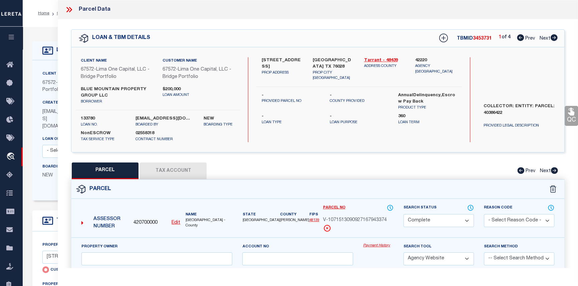
drag, startPoint x: 554, startPoint y: 38, endPoint x: 550, endPoint y: 45, distance: 7.9
click at [554, 38] on icon at bounding box center [553, 37] width 7 height 7
select select "AS"
select select
checkbox input "false"
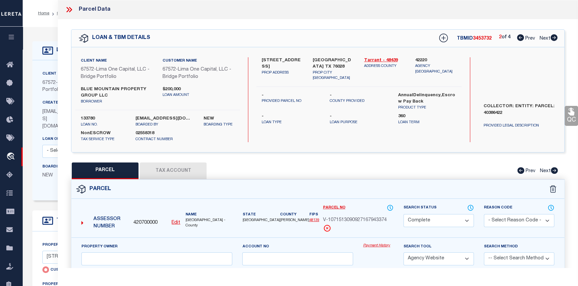
checkbox input "false"
select select "CP"
select select "AGW"
select select
type input "823 HICKORY STREET"
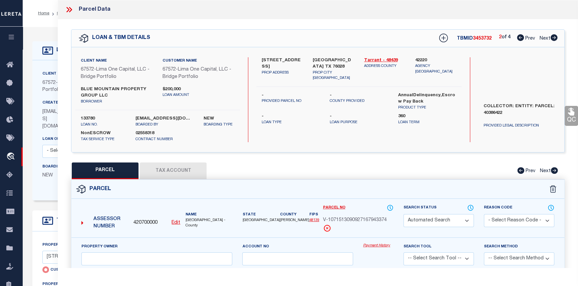
checkbox input "false"
type input "BURLESON TX 76028"
click at [184, 168] on button "Tax Account" at bounding box center [173, 171] width 67 height 17
select select "100"
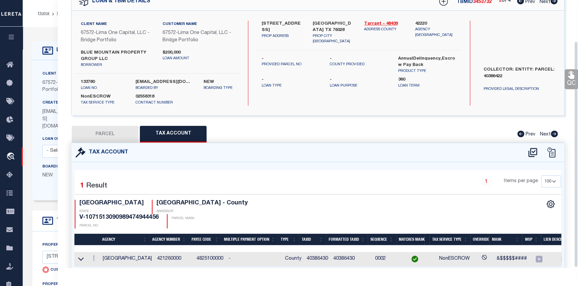
scroll to position [49, 0]
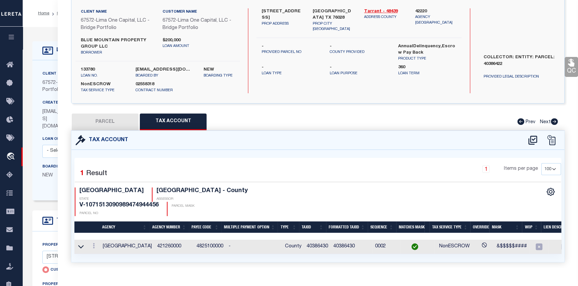
click at [100, 123] on button "PARCEL" at bounding box center [105, 122] width 67 height 17
select select "AS"
select select
checkbox input "false"
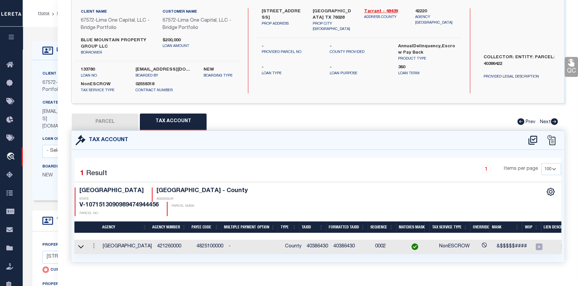
select select "CP"
select select "AGW"
select select
type input "823 HICKORY STREET"
checkbox input "false"
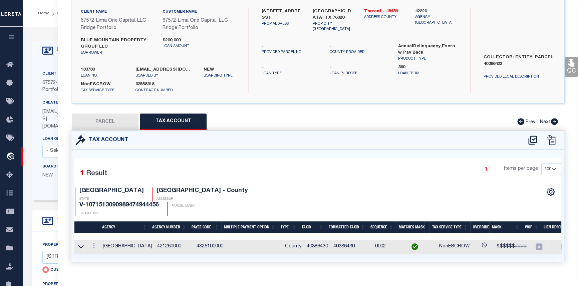
type input "BURLESON TX 76028"
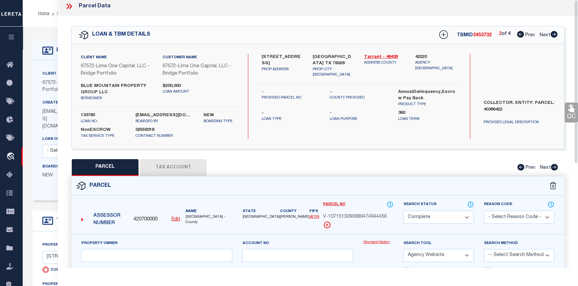
scroll to position [0, 0]
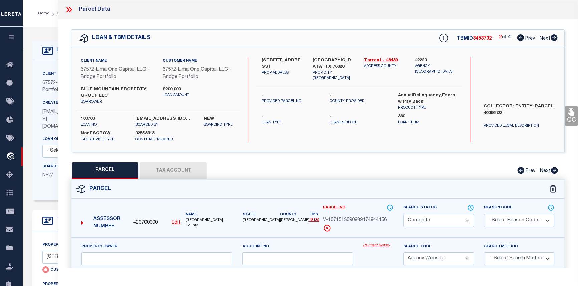
click at [556, 36] on icon at bounding box center [553, 37] width 7 height 7
select select "AS"
select select
checkbox input "false"
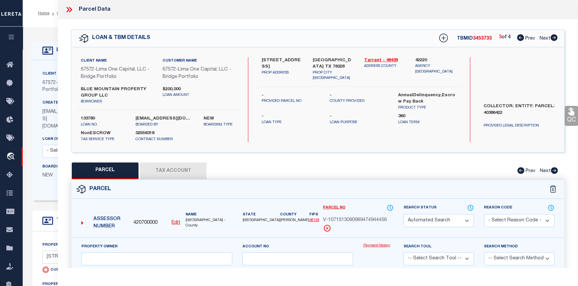
select select "CP"
select select "AGW"
select select
type input "821 HICKORY ST"
checkbox input "false"
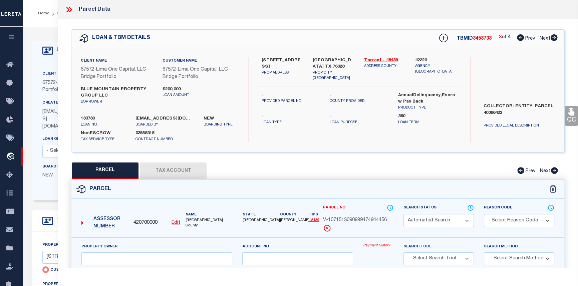
type input "BURLESON TX 760287032"
click at [170, 173] on button "Tax Account" at bounding box center [173, 171] width 67 height 17
select select "100"
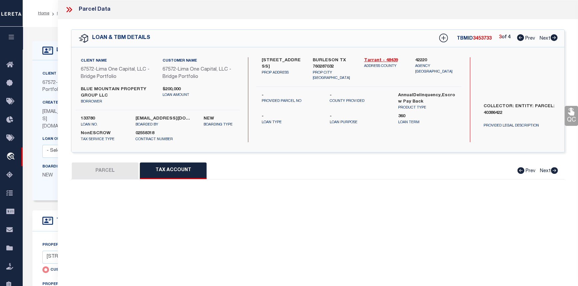
select select "100"
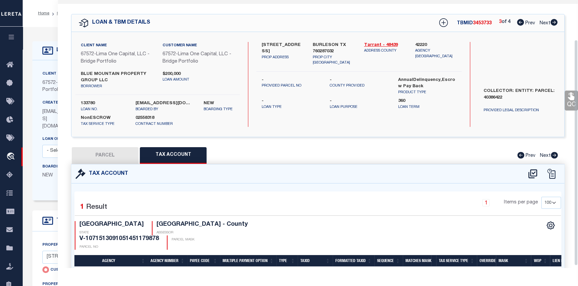
scroll to position [49, 0]
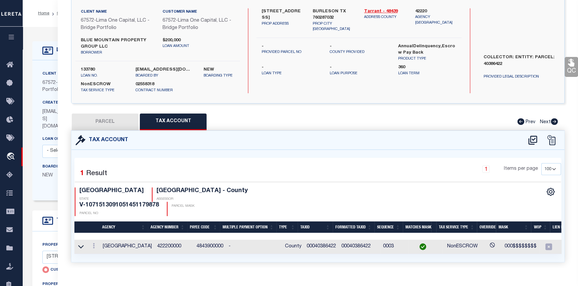
drag, startPoint x: 103, startPoint y: 120, endPoint x: 250, endPoint y: 100, distance: 149.0
click at [104, 120] on button "PARCEL" at bounding box center [105, 122] width 67 height 17
select select "AS"
select select
checkbox input "false"
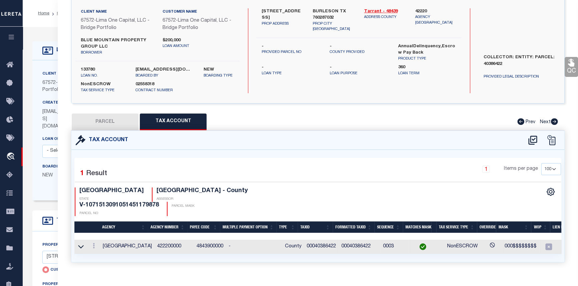
checkbox input "false"
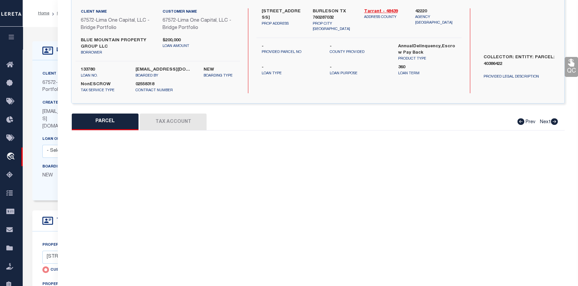
select select "CP"
select select "AGW"
select select
type input "821 HICKORY ST"
checkbox input "false"
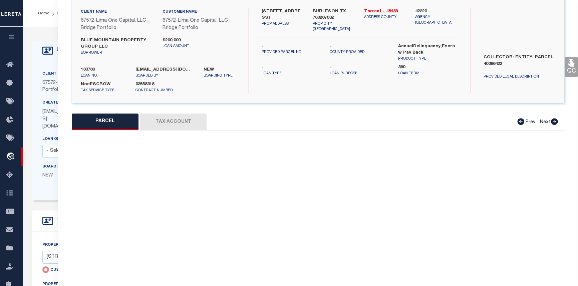
type input "BURLESON TX 760287032"
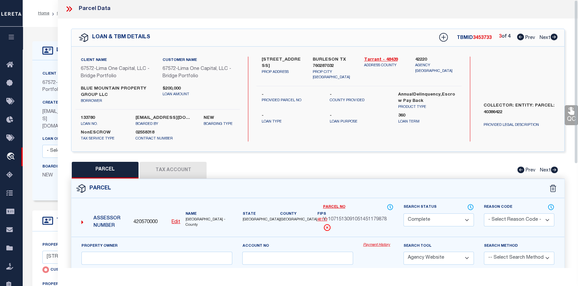
scroll to position [0, 0]
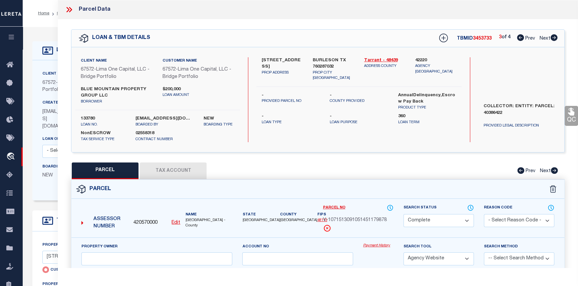
click at [555, 39] on icon at bounding box center [553, 37] width 7 height 7
select select "AS"
select select
checkbox input "false"
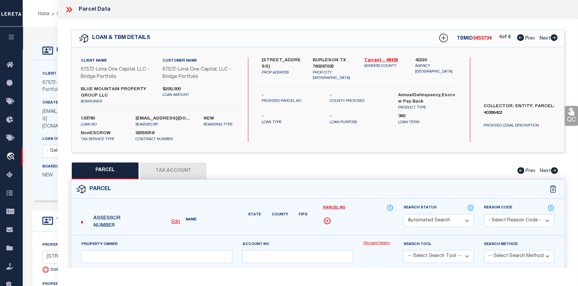
select select "CP"
select select "AGW"
select select
type input "823 HICKORY ST"
checkbox input "false"
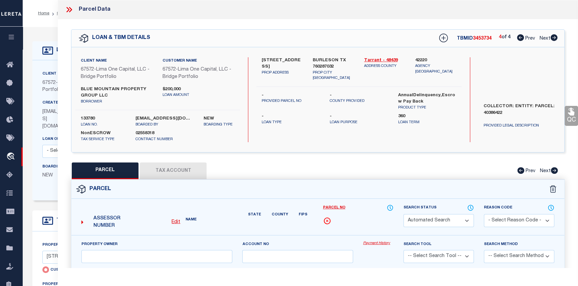
type input "BURLESON TX 760287032"
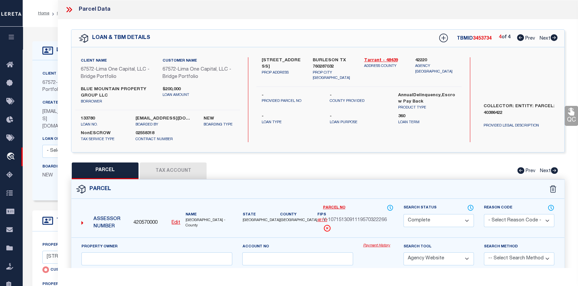
click at [169, 172] on button "Tax Account" at bounding box center [173, 171] width 67 height 17
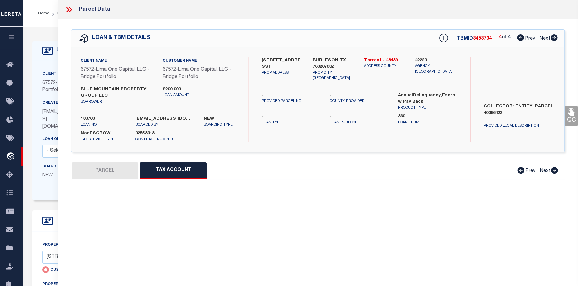
select select "100"
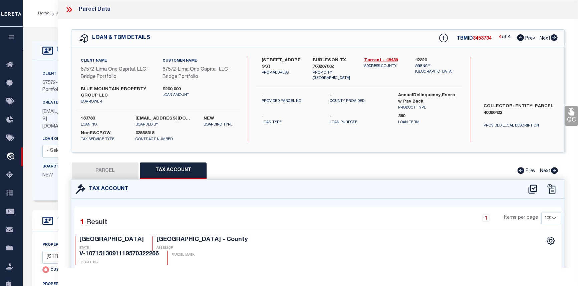
click at [69, 8] on icon at bounding box center [70, 9] width 3 height 5
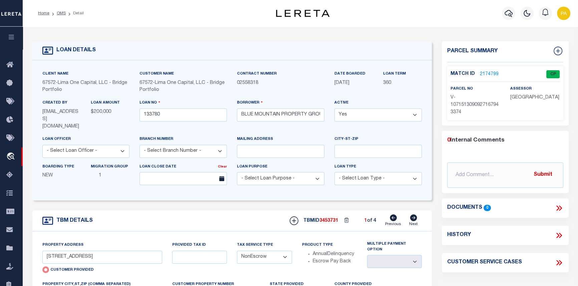
click at [489, 75] on link "2174799" at bounding box center [488, 74] width 19 height 7
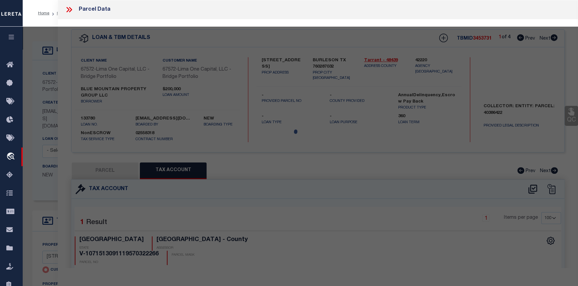
select select "AS"
select select
checkbox input "false"
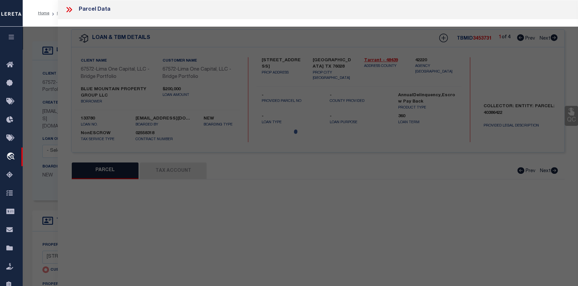
select select "CP"
select select "AGW"
select select
type input "821 HICKORY STREET"
checkbox input "false"
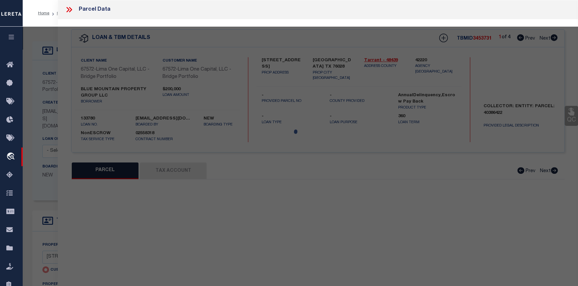
type input "BURLESON TX 76028"
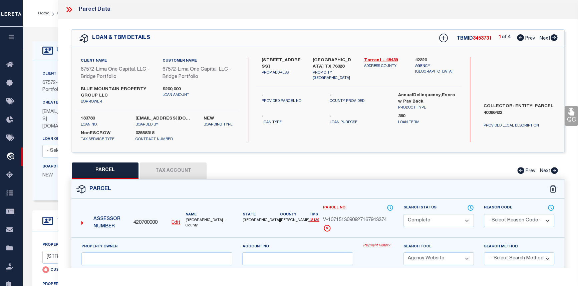
click at [176, 169] on button "Tax Account" at bounding box center [173, 171] width 67 height 17
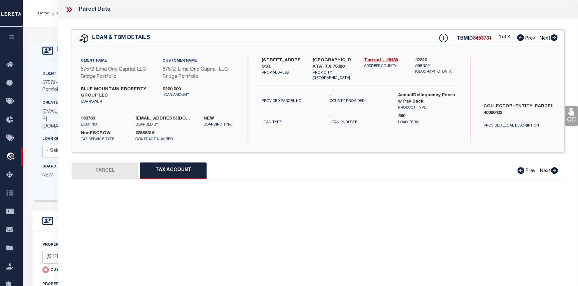
select select "100"
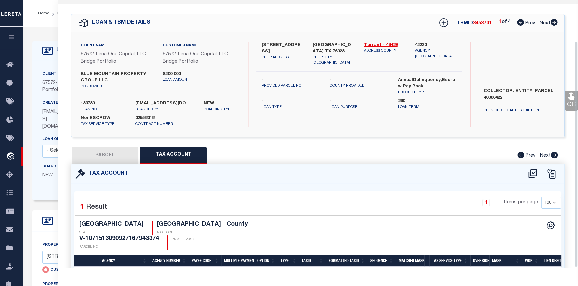
scroll to position [49, 0]
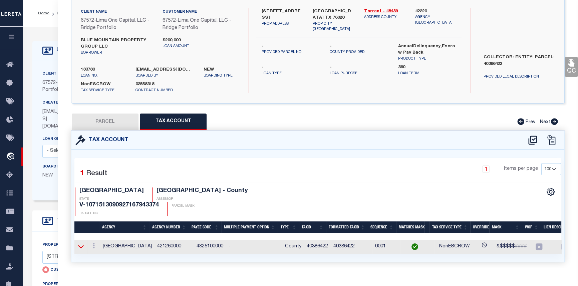
click at [81, 243] on icon at bounding box center [81, 246] width 6 height 7
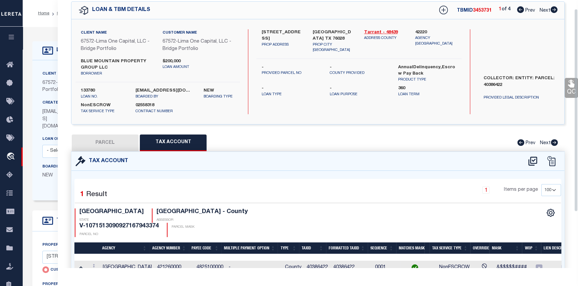
scroll to position [0, 0]
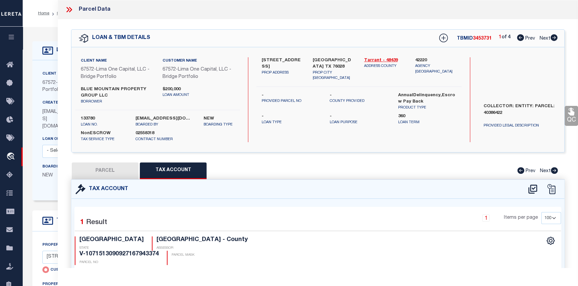
click at [553, 37] on icon at bounding box center [553, 37] width 7 height 7
select select "AS"
select select
checkbox input "false"
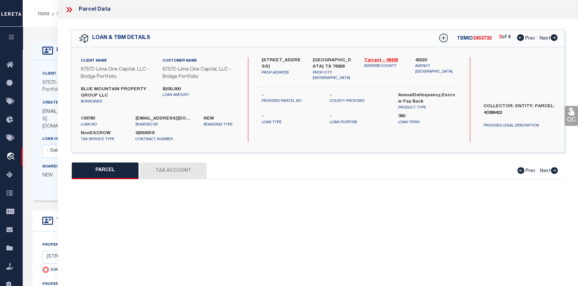
select select "CP"
select select "AGW"
select select
type input "823 HICKORY STREET"
checkbox input "false"
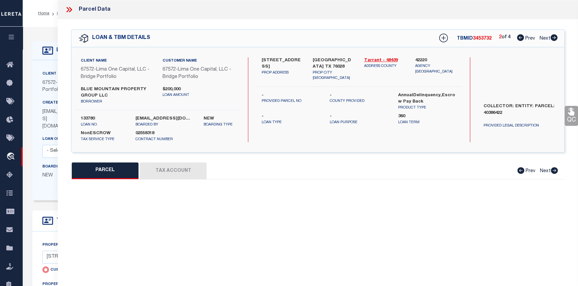
type input "BURLESON TX 76028"
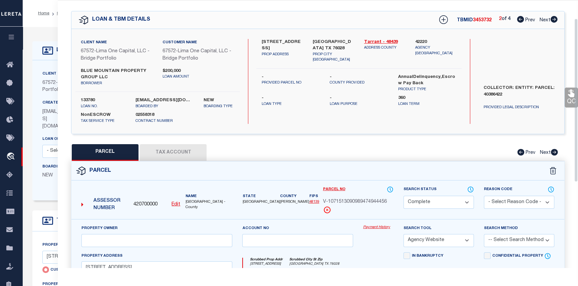
scroll to position [30, 0]
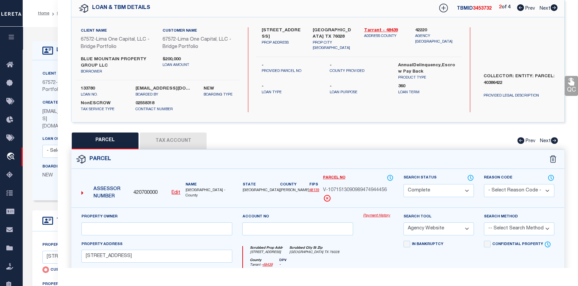
click at [183, 138] on button "Tax Account" at bounding box center [173, 141] width 67 height 17
select select "100"
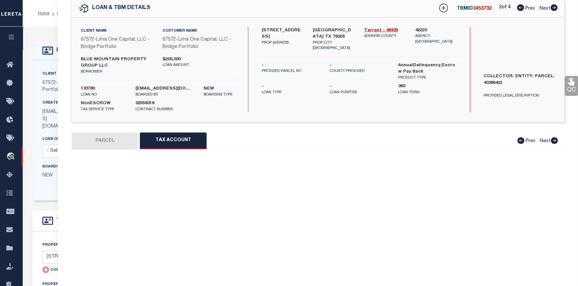
select select "100"
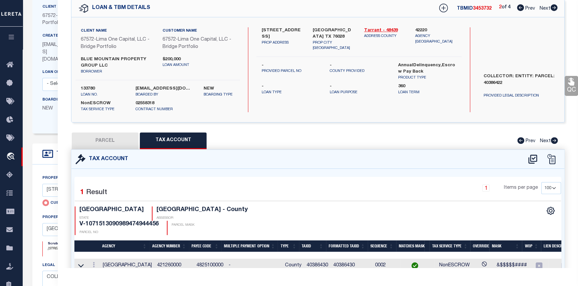
scroll to position [91, 0]
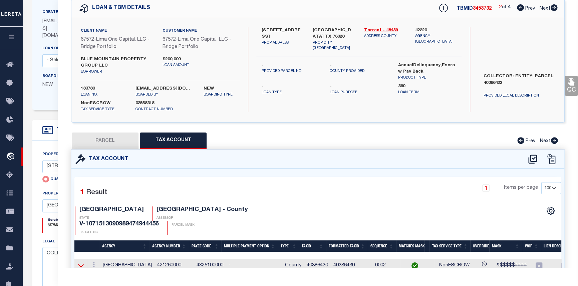
click at [80, 262] on icon at bounding box center [81, 265] width 6 height 7
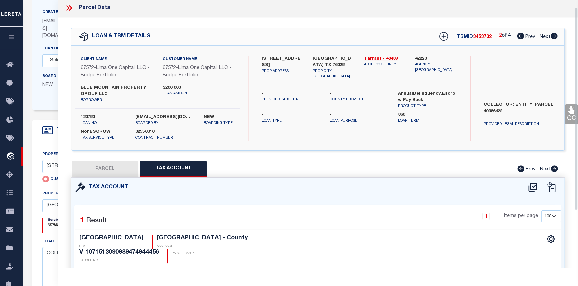
scroll to position [0, 0]
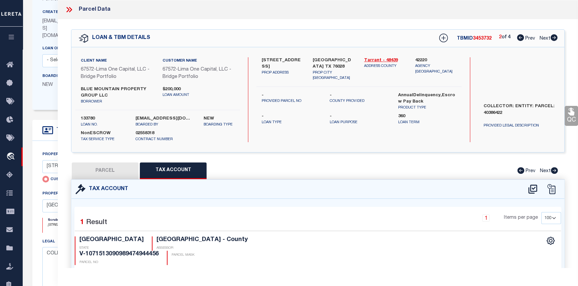
click at [554, 38] on icon at bounding box center [553, 37] width 7 height 7
select select "AS"
select select
checkbox input "false"
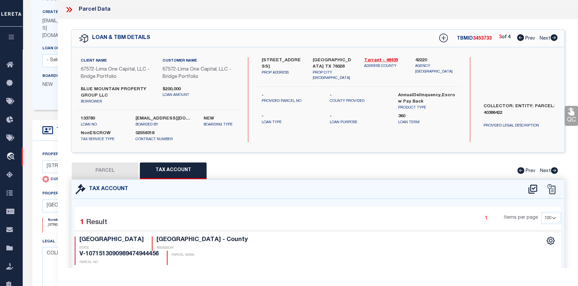
select select "CP"
select select "AGW"
select select
type input "821 HICKORY ST"
checkbox input "false"
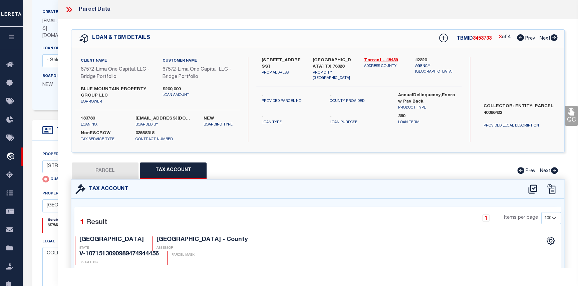
type input "BURLESON TX 760287032"
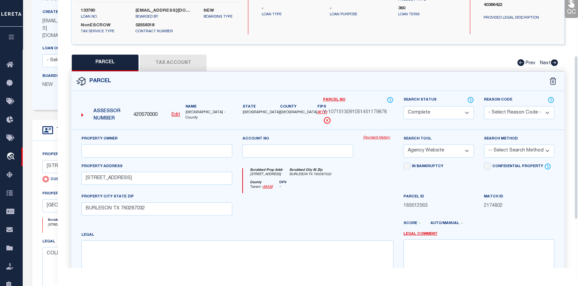
scroll to position [91, 0]
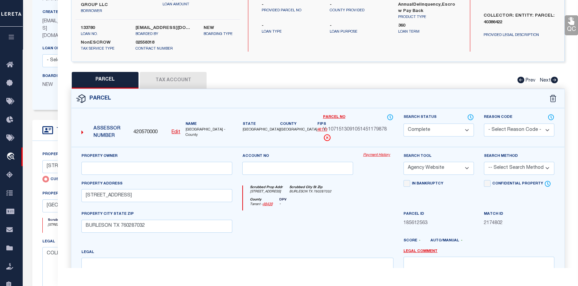
click at [172, 80] on button "Tax Account" at bounding box center [173, 80] width 67 height 17
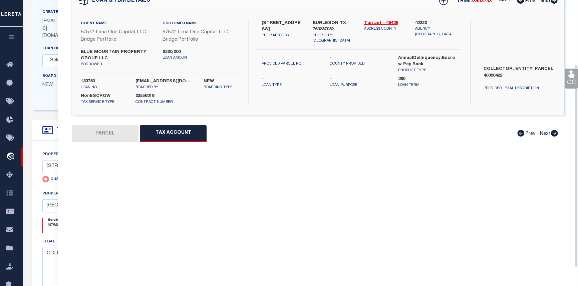
select select "100"
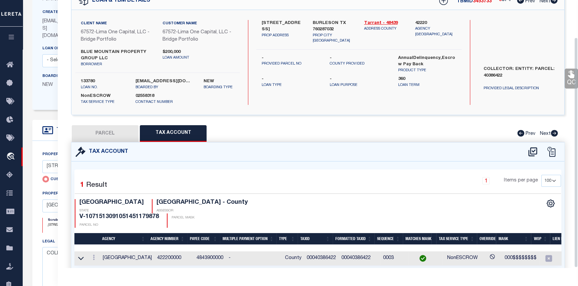
scroll to position [49, 0]
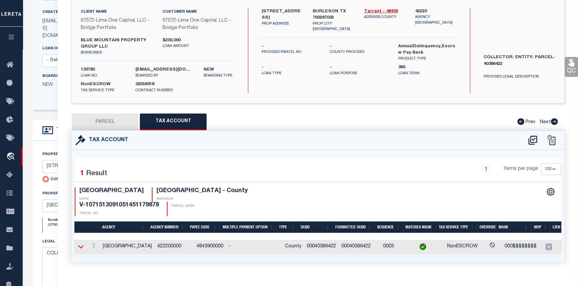
click at [81, 246] on icon at bounding box center [81, 247] width 6 height 3
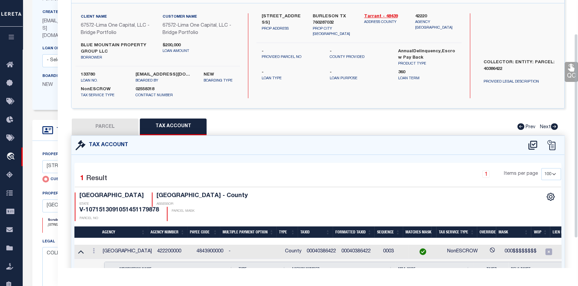
scroll to position [60, 0]
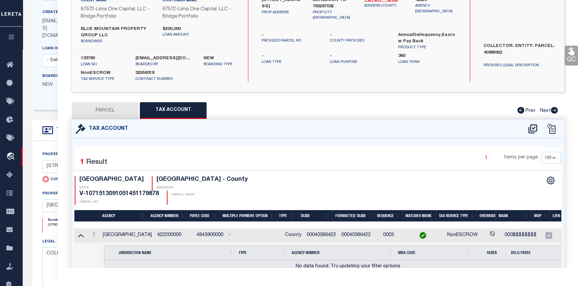
click at [102, 106] on button "PARCEL" at bounding box center [105, 110] width 67 height 17
select select "AS"
select select
checkbox input "false"
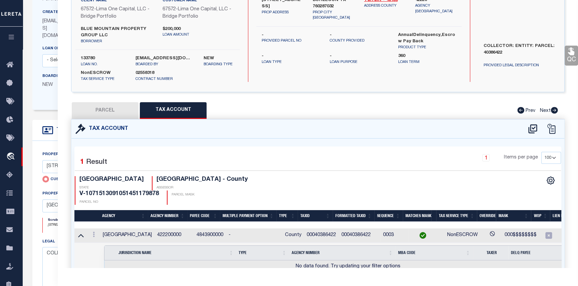
select select "CP"
select select "AGW"
select select
type input "821 HICKORY ST"
checkbox input "false"
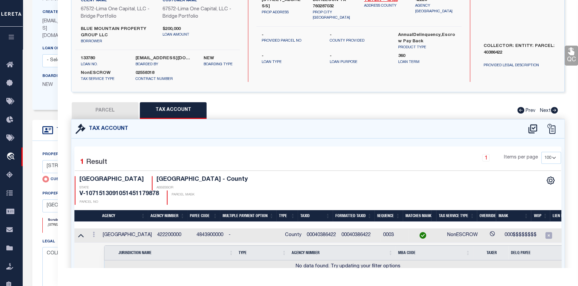
type input "BURLESON TX 760287032"
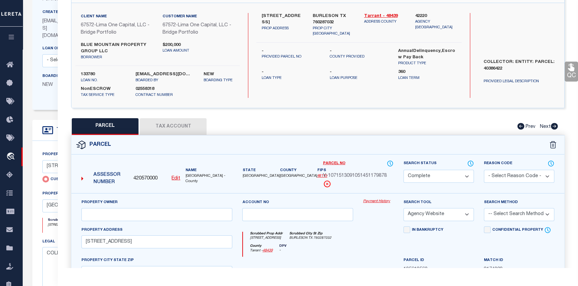
scroll to position [0, 0]
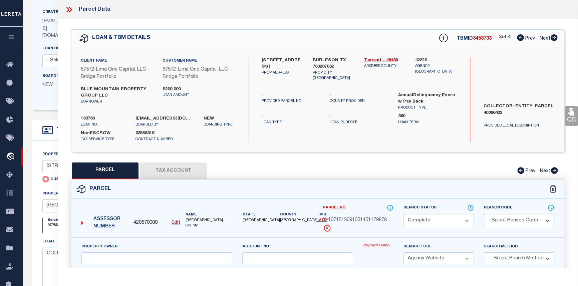
click at [555, 38] on icon at bounding box center [553, 37] width 7 height 7
select select "AS"
select select
checkbox input "false"
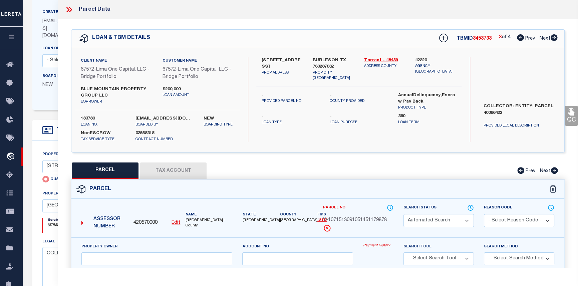
select select "CP"
select select "AGW"
select select
type input "823 HICKORY ST"
checkbox input "false"
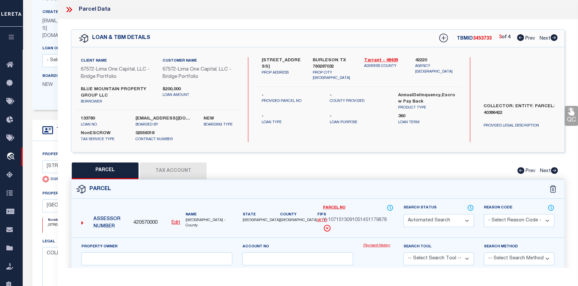
type input "BURLESON TX 760287032"
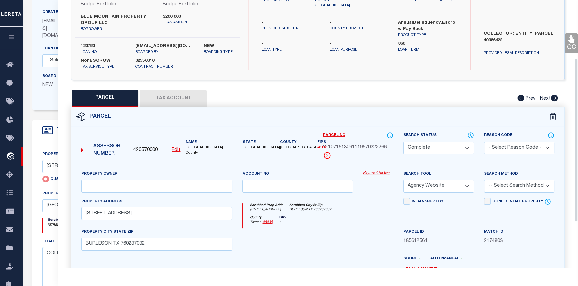
scroll to position [60, 0]
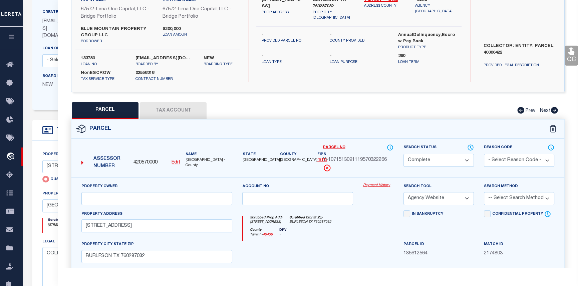
click at [186, 107] on button "Tax Account" at bounding box center [173, 110] width 67 height 17
select select "100"
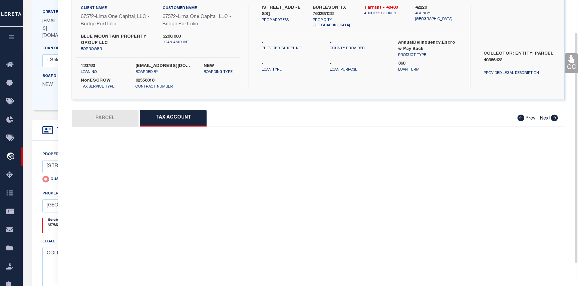
select select "100"
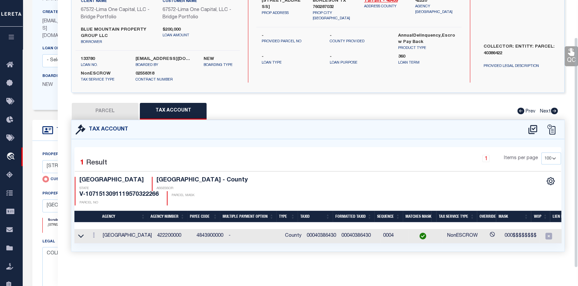
scroll to position [49, 0]
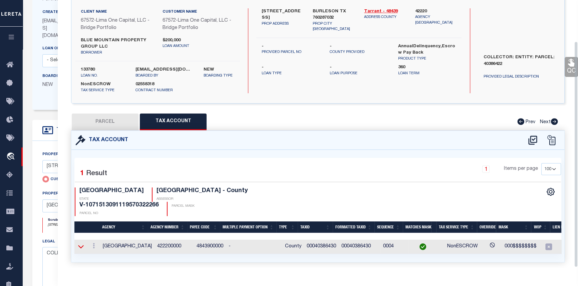
click at [81, 243] on icon at bounding box center [81, 246] width 6 height 7
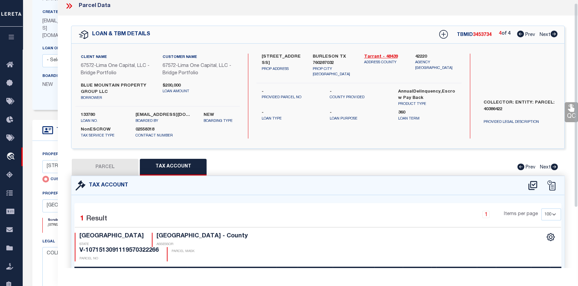
scroll to position [0, 0]
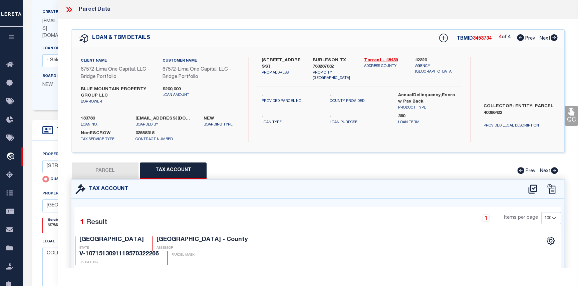
click at [70, 10] on icon at bounding box center [69, 9] width 9 height 9
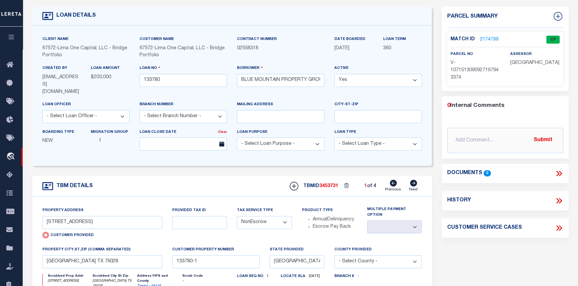
scroll to position [30, 0]
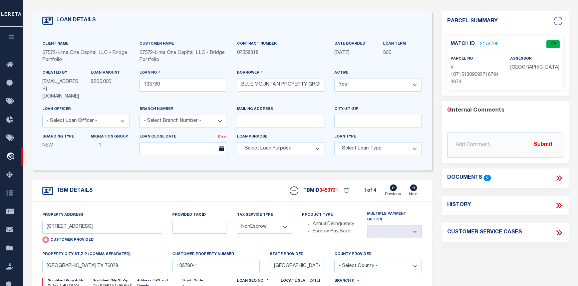
click at [487, 44] on link "2174799" at bounding box center [488, 44] width 19 height 7
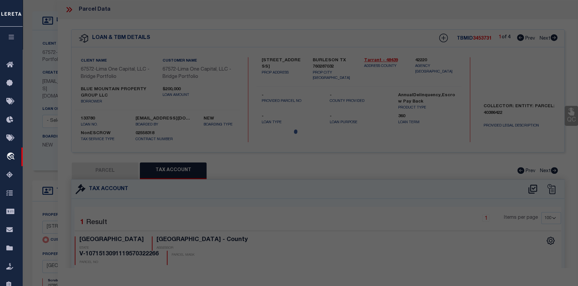
select select "AS"
select select
checkbox input "false"
select select "CP"
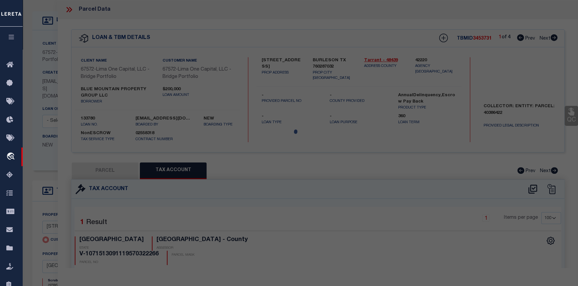
select select "AGW"
select select
type input "821 HICKORY STREET"
checkbox input "false"
type input "BURLESON TX 76028"
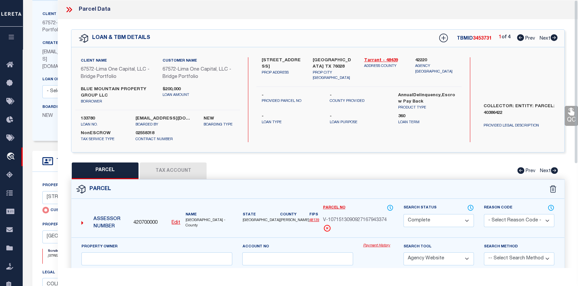
scroll to position [60, 0]
click at [176, 169] on button "Tax Account" at bounding box center [173, 171] width 67 height 17
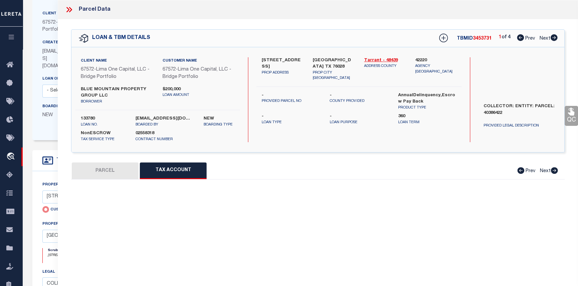
select select "100"
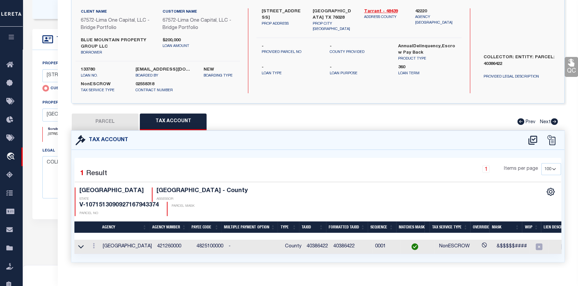
scroll to position [237, 0]
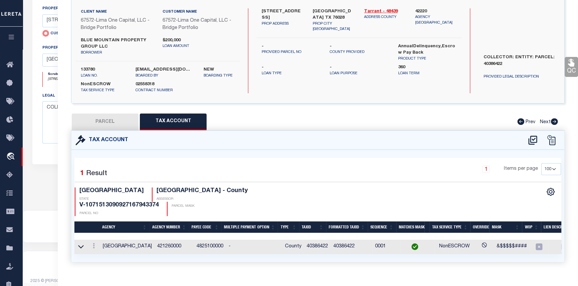
click at [102, 119] on button "PARCEL" at bounding box center [105, 122] width 67 height 17
select select "AS"
select select
checkbox input "false"
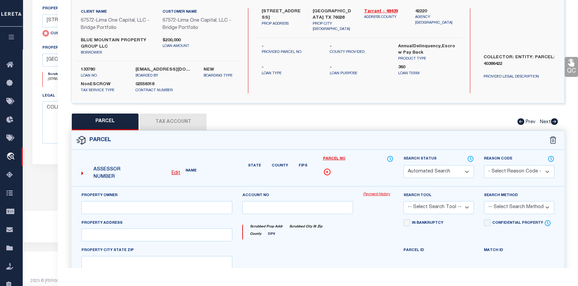
select select "CP"
select select "AGW"
select select
type input "821 HICKORY STREET"
checkbox input "false"
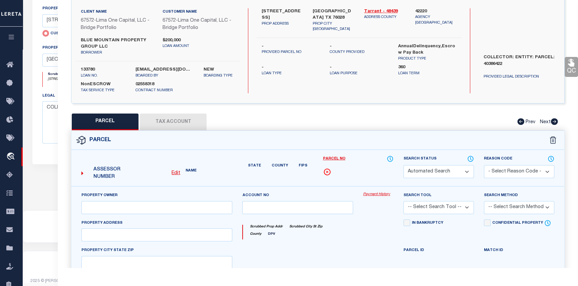
type input "BURLESON TX 76028"
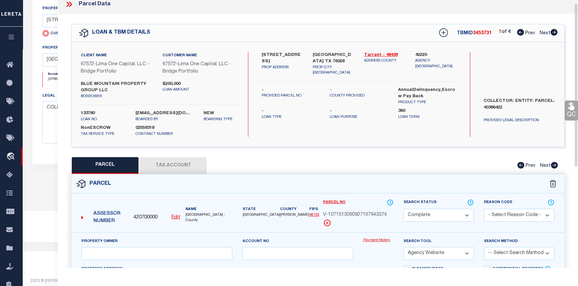
scroll to position [0, 0]
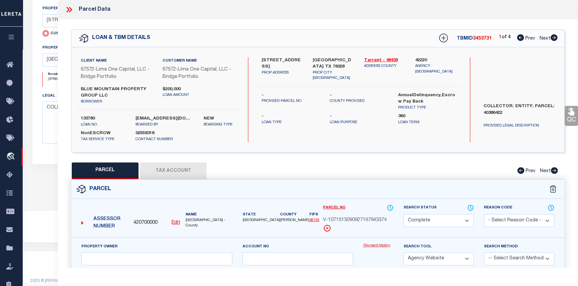
click at [154, 171] on button "Tax Account" at bounding box center [173, 171] width 67 height 17
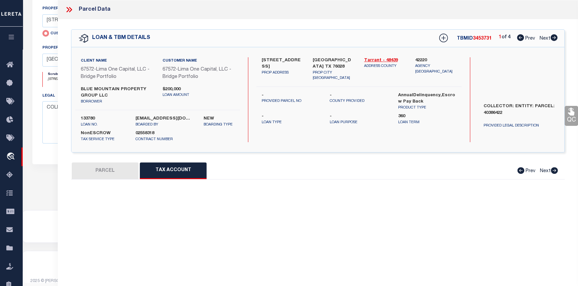
select select "100"
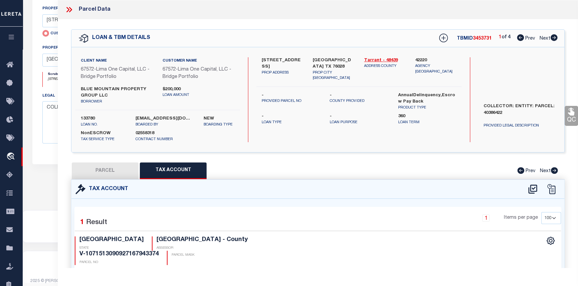
click at [554, 38] on icon at bounding box center [553, 37] width 7 height 7
select select "AS"
select select
checkbox input "false"
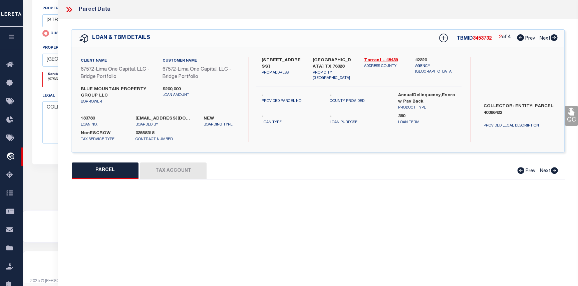
select select "CP"
select select "AGW"
select select
type input "823 HICKORY STREET"
checkbox input "false"
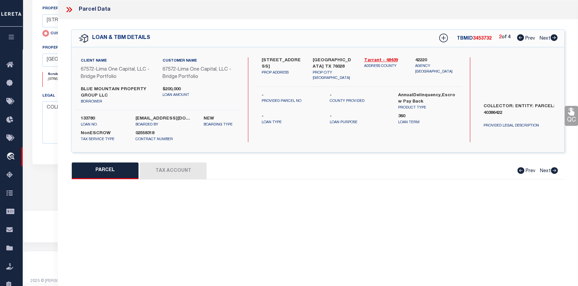
type input "BURLESON TX 76028"
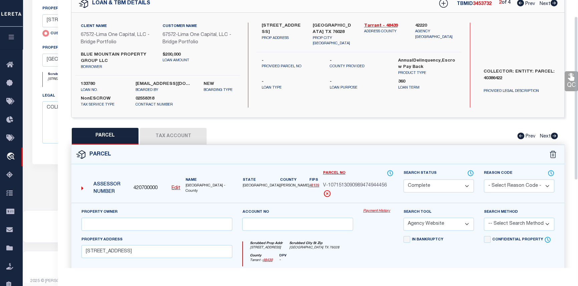
scroll to position [60, 0]
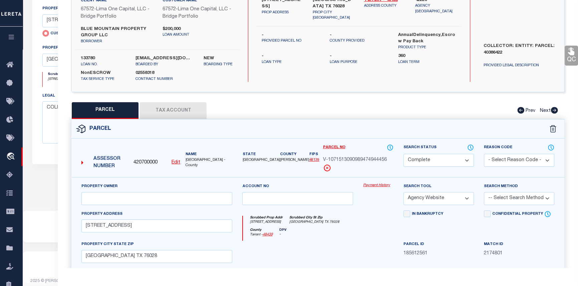
click at [169, 109] on button "Tax Account" at bounding box center [173, 110] width 67 height 17
select select "100"
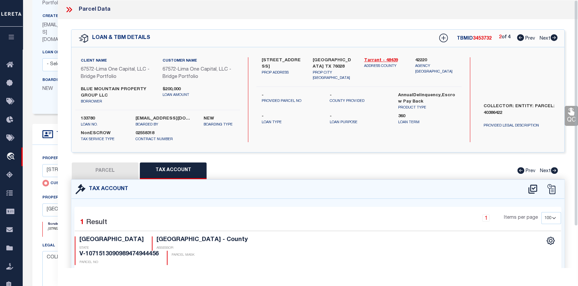
scroll to position [85, 0]
click at [69, 8] on icon at bounding box center [69, 9] width 9 height 9
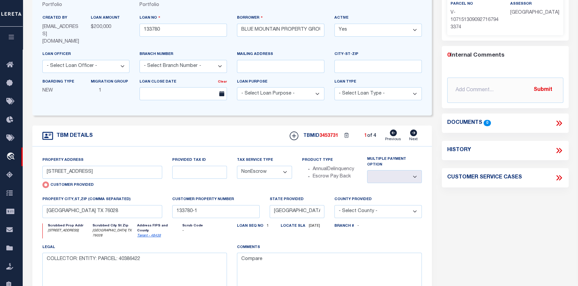
scroll to position [0, 0]
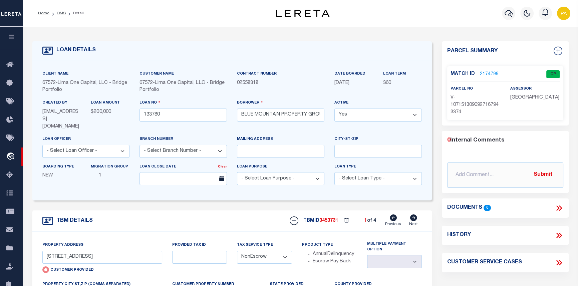
click at [485, 74] on link "2174799" at bounding box center [488, 74] width 19 height 7
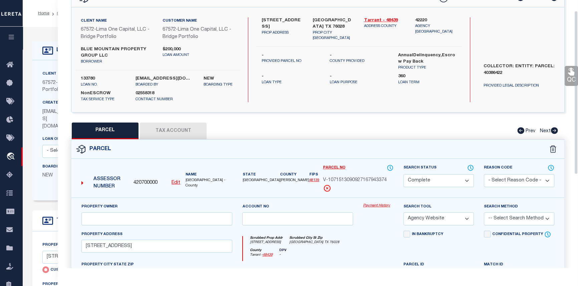
scroll to position [91, 0]
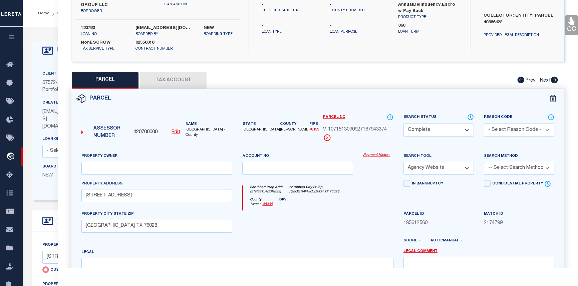
click at [170, 78] on button "Tax Account" at bounding box center [173, 80] width 67 height 17
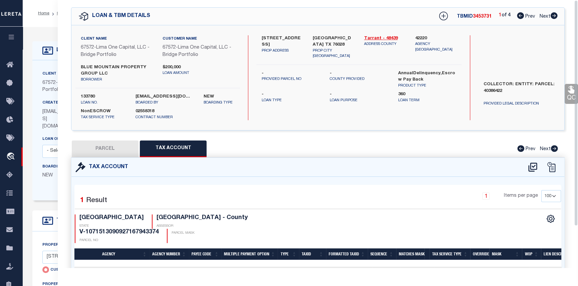
scroll to position [0, 0]
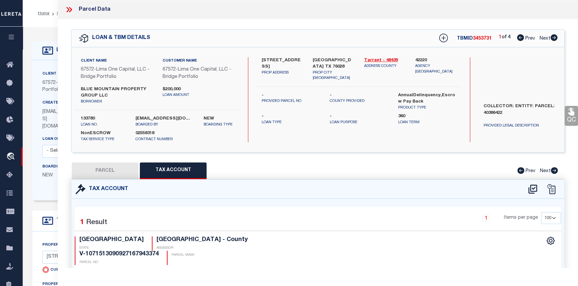
click at [70, 9] on icon at bounding box center [69, 9] width 9 height 9
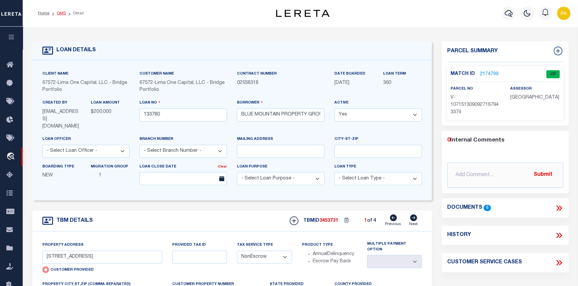
click at [60, 13] on link "OMS" at bounding box center [61, 13] width 9 height 4
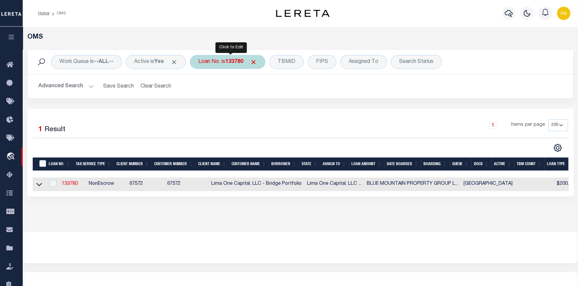
click at [234, 64] on b "133780" at bounding box center [234, 61] width 18 height 5
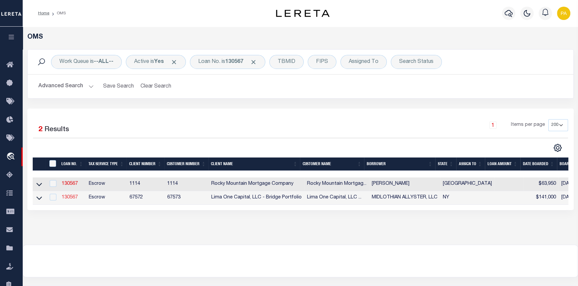
click at [73, 198] on link "130567" at bounding box center [70, 197] width 16 height 5
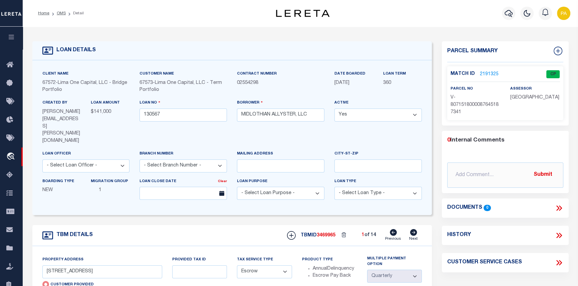
click at [483, 73] on link "2191325" at bounding box center [488, 74] width 19 height 7
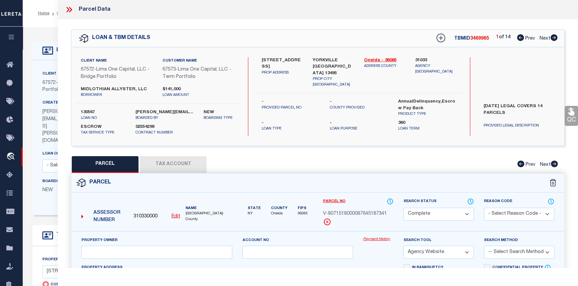
click at [377, 240] on link "Payment History" at bounding box center [378, 240] width 30 height 6
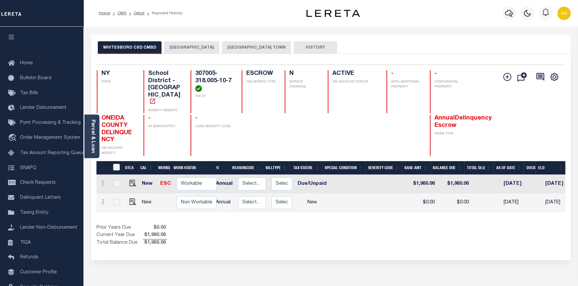
scroll to position [0, 46]
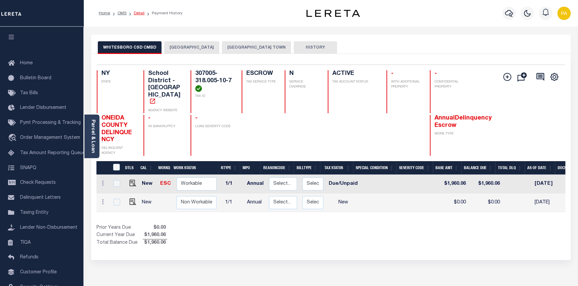
click at [139, 12] on link "Detail" at bounding box center [139, 13] width 11 height 4
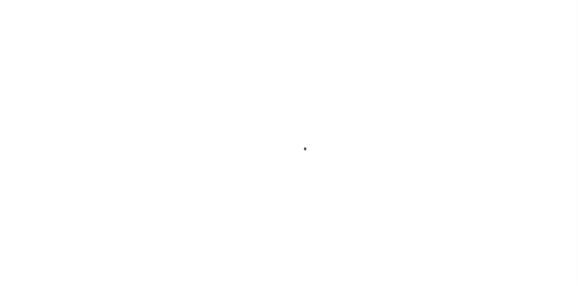
type input "[STREET_ADDRESS]"
radio input "true"
select select "Escrow"
type input "YORKVILLE [GEOGRAPHIC_DATA] 13495"
type input "130567-1"
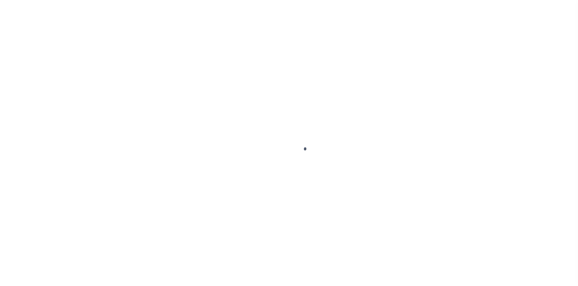
type input "NY"
type textarea "[DATE] LEGAL COVERS 14 PARCELS"
type textarea "Compare"
select select "4"
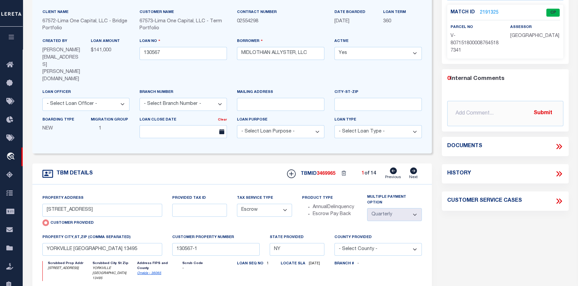
scroll to position [60, 0]
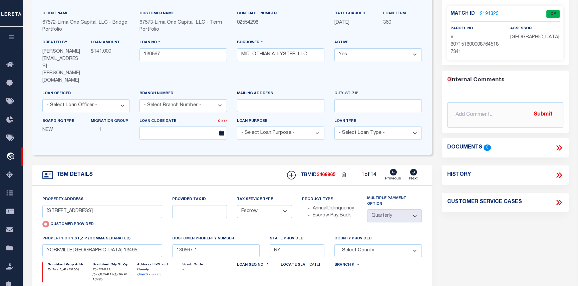
click at [488, 14] on link "2191325" at bounding box center [488, 14] width 19 height 7
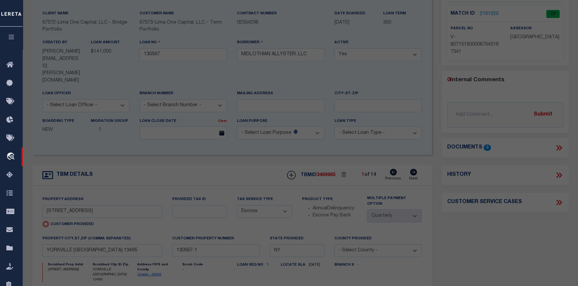
checkbox input "false"
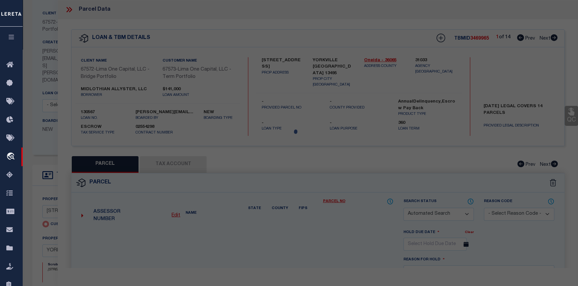
select select "CP"
select select "AGW"
select select
type input "[STREET_ADDRESS]"
checkbox input "false"
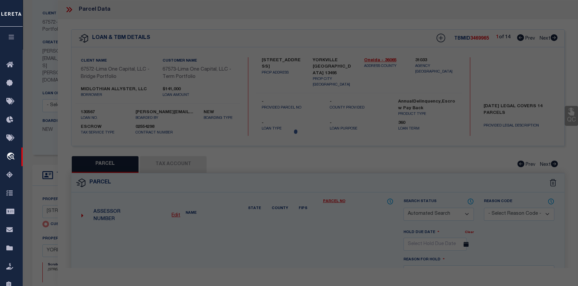
type input "YORKVILLE [GEOGRAPHIC_DATA] 13495"
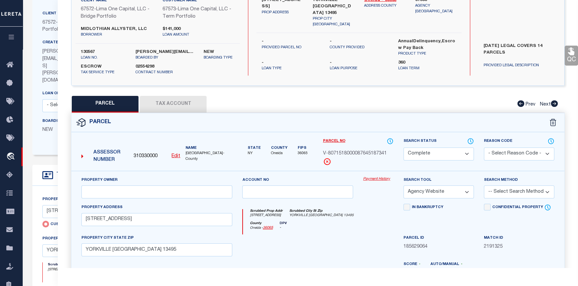
click at [170, 101] on button "Tax Account" at bounding box center [173, 104] width 67 height 17
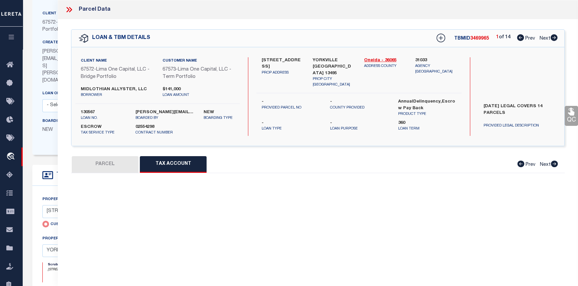
scroll to position [0, 0]
select select "100"
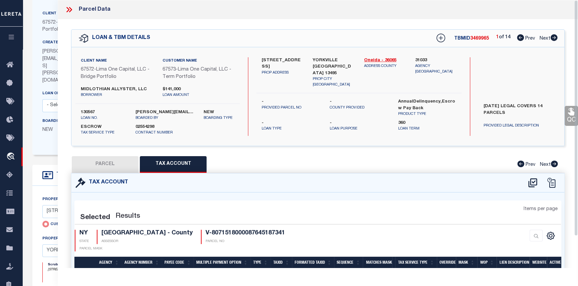
select select "100"
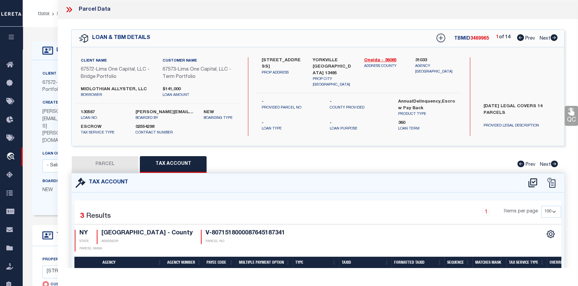
click at [68, 10] on icon at bounding box center [67, 9] width 3 height 5
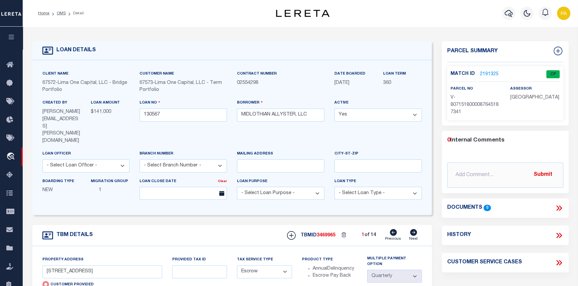
click at [483, 72] on link "2191325" at bounding box center [488, 74] width 19 height 7
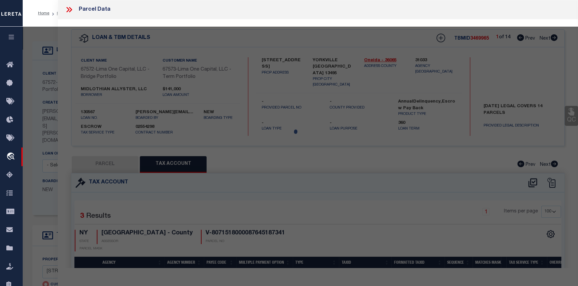
select select "AS"
select select
checkbox input "false"
select select "CP"
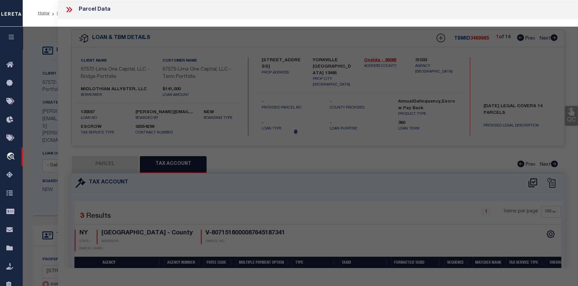
select select "AGW"
select select
type input "[STREET_ADDRESS]"
checkbox input "false"
type input "YORKVILLE [GEOGRAPHIC_DATA] 13495"
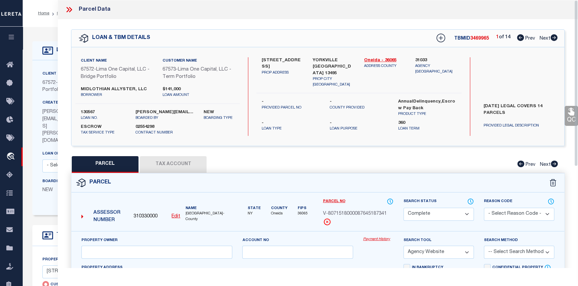
click at [373, 240] on link "Payment History" at bounding box center [378, 240] width 30 height 6
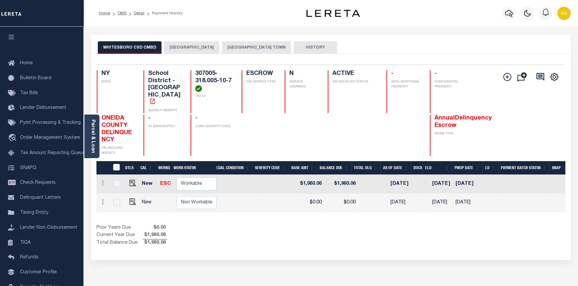
scroll to position [0, 194]
click at [141, 12] on link "Detail" at bounding box center [139, 13] width 11 height 4
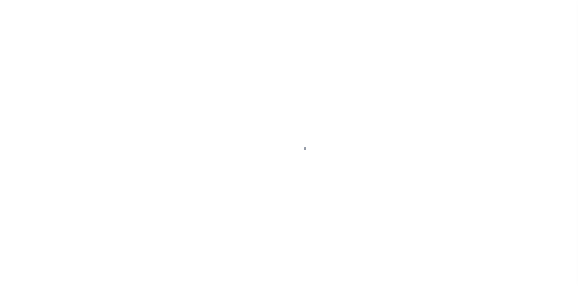
type input "[STREET_ADDRESS]"
radio input "true"
select select "Escrow"
type input "YORKVILLE [GEOGRAPHIC_DATA] 13495"
type input "130567-1"
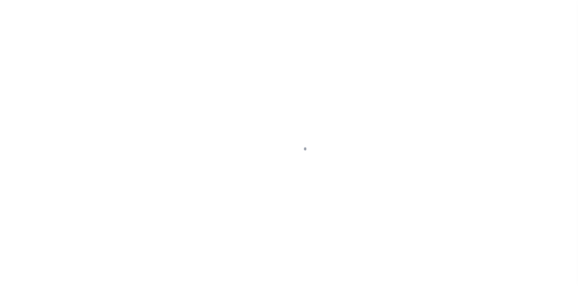
type input "NY"
type textarea "[DATE] LEGAL COVERS 14 PARCELS"
type textarea "Compare"
select select "4"
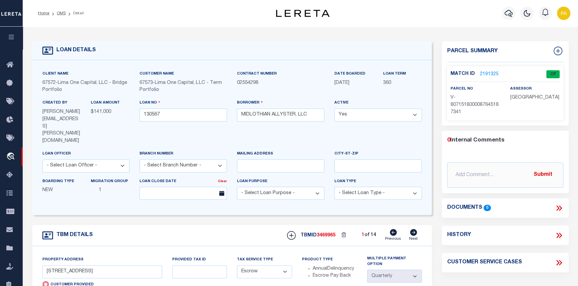
click at [412, 229] on icon at bounding box center [413, 232] width 7 height 7
type input "[STREET_ADDRESS][PERSON_NAME]"
radio input "false"
type input "WHITESBORO NY 13492"
type input "130567-10"
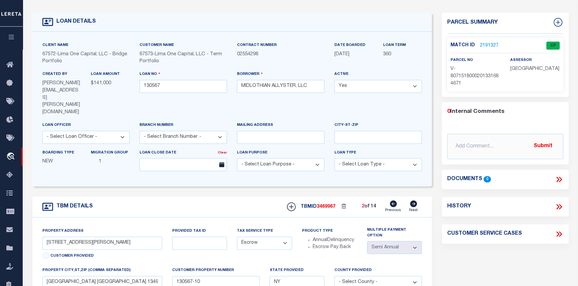
scroll to position [30, 0]
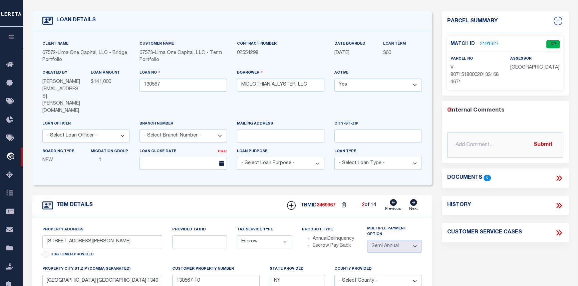
click at [415, 199] on icon at bounding box center [413, 202] width 7 height 7
type input "10 WILBUR RD"
type input "NEW HARTFORD NY 13413"
type input "130567-11"
click at [412, 199] on icon at bounding box center [413, 202] width 7 height 7
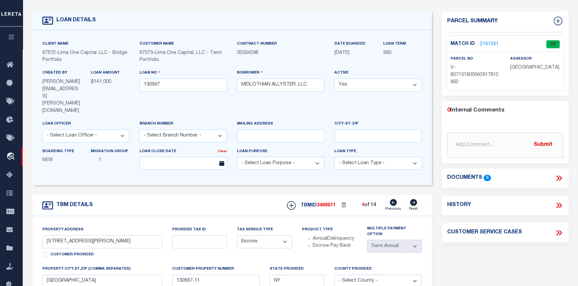
type input "31 WHITESBORO ST"
type input "YORKVILLE NY 13495"
type input "130567-12"
click at [414, 199] on icon at bounding box center [413, 202] width 7 height 7
type input "33 WHITESBORO ST"
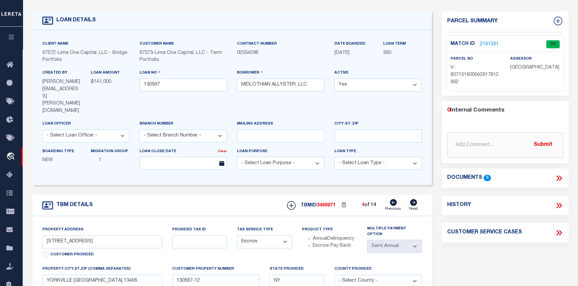
type input "130567-13"
click at [413, 199] on icon at bounding box center [412, 202] width 7 height 7
type input "91 WHITESBORO ST"
type input "130567-14"
click at [413, 199] on icon at bounding box center [412, 202] width 7 height 7
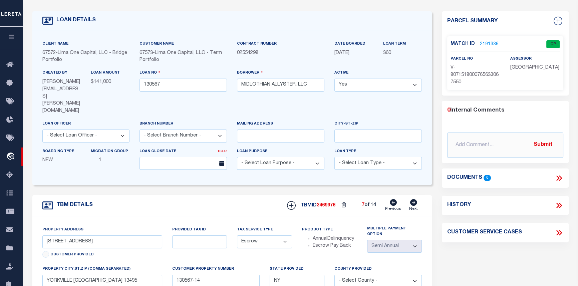
type input "2135 HIGHLAND AVE"
type input "130567-2"
click at [415, 199] on icon at bounding box center [413, 202] width 7 height 7
type input "321 MAIN ST"
type input "WHITESBORO NY 13492"
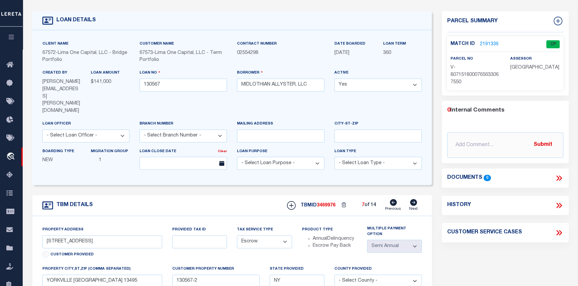
type input "130567-3"
click at [414, 199] on icon at bounding box center [413, 202] width 7 height 7
type input "2204 MCBRIDE AVE"
type input "UTICA NY 13502"
type input "130567-4"
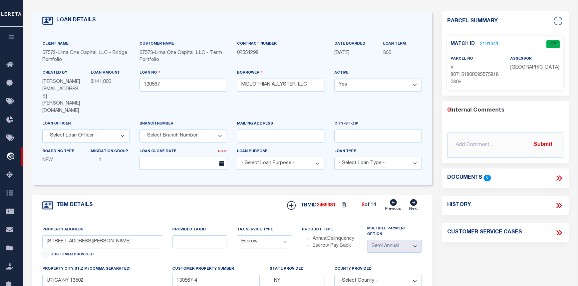
click at [414, 199] on icon at bounding box center [412, 202] width 7 height 7
type input "34 PARKWAY DR"
type input "WHITESBORO NY 13492"
type input "130567-5"
click at [415, 199] on icon at bounding box center [413, 202] width 7 height 7
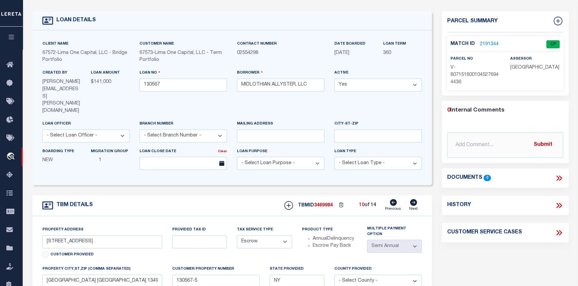
type input "16 PLEASANT ST"
type input "130567-6"
click at [411, 199] on icon at bounding box center [413, 202] width 7 height 7
type input "809 SYMONDS PL"
type input "UTICA NY 13502"
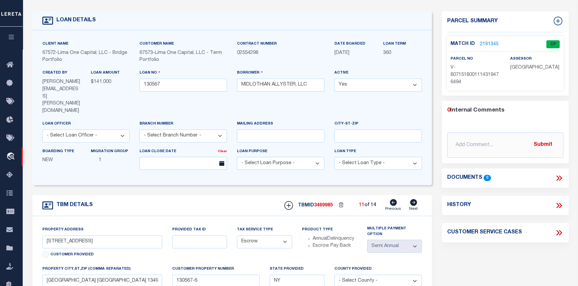
type input "130567-7"
click at [411, 199] on icon at bounding box center [413, 202] width 7 height 7
type input "811 SYMONDS PL"
type input "130567-8"
click at [410, 199] on icon at bounding box center [413, 202] width 7 height 7
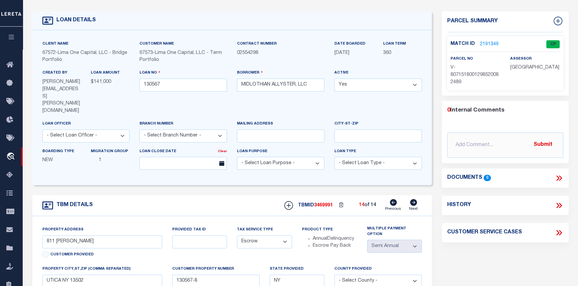
type input "161 ORISKANY BLVD"
type input "WHITESBORO NY 13492"
type input "130567-9"
click at [394, 199] on icon at bounding box center [392, 202] width 7 height 7
type input "811 SYMONDS PL"
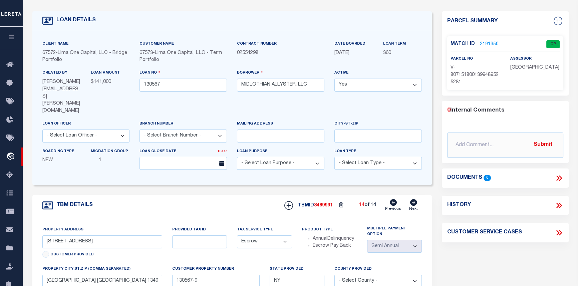
type input "UTICA NY 13502"
type input "130567-8"
click at [394, 199] on icon at bounding box center [392, 202] width 7 height 7
type input "809 SYMONDS PL"
type input "130567-7"
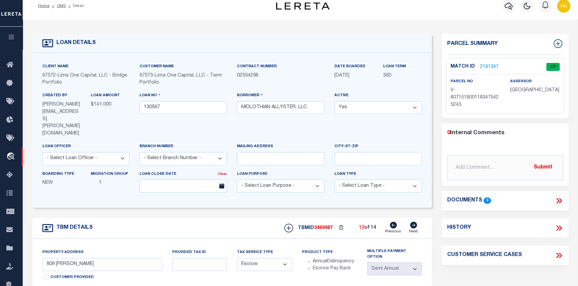
scroll to position [0, 0]
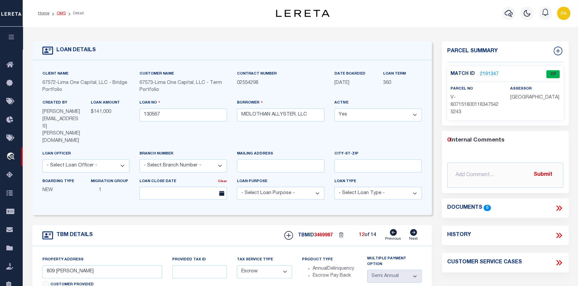
click at [60, 13] on link "OMS" at bounding box center [61, 13] width 9 height 4
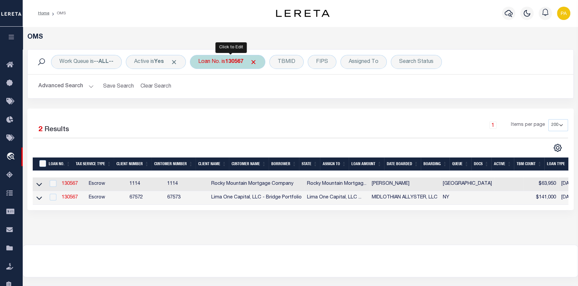
click at [228, 63] on div "Loan No. is 130567" at bounding box center [227, 62] width 75 height 14
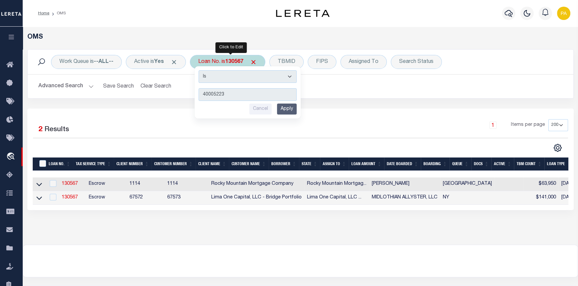
type input "40005223"
click at [289, 110] on input "Apply" at bounding box center [287, 109] width 20 height 11
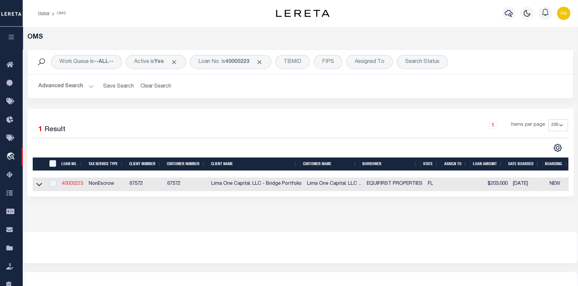
click at [73, 185] on link "40005223" at bounding box center [72, 184] width 21 height 5
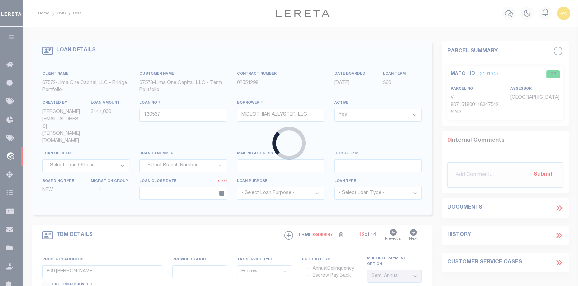
type input "40005223"
type input "EQUIFIRST PROPERTIES"
select select
select select "10"
select select
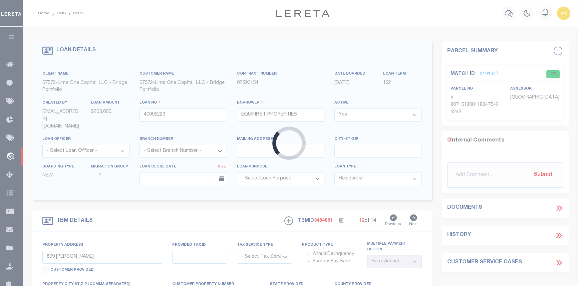
type input "[STREET_ADDRESS]"
radio input "true"
select select "NonEscrow"
select select
type input "[GEOGRAPHIC_DATA] 32792"
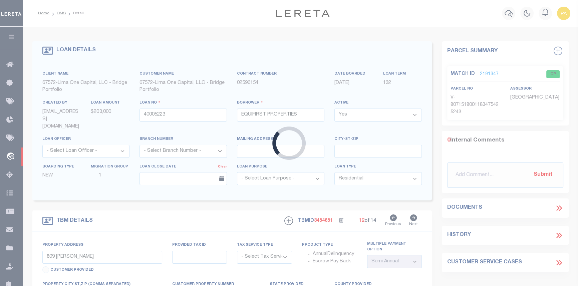
type input "40005223-1"
type input "FL"
type textarea "SEE FILE1"
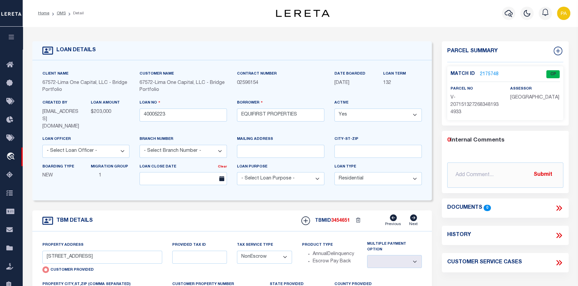
click at [490, 72] on link "2175748" at bounding box center [488, 74] width 19 height 7
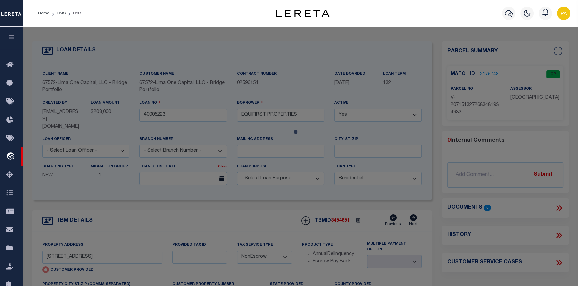
checkbox input "false"
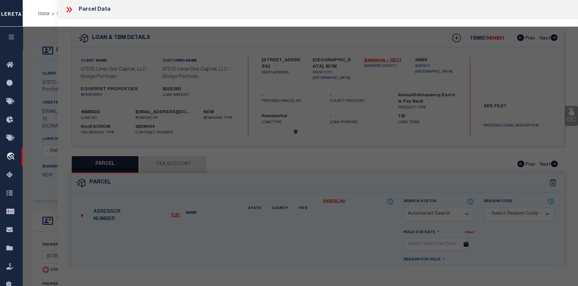
select select "CP"
select select "AGW"
select select
type input "[STREET_ADDRESS]"
checkbox input "false"
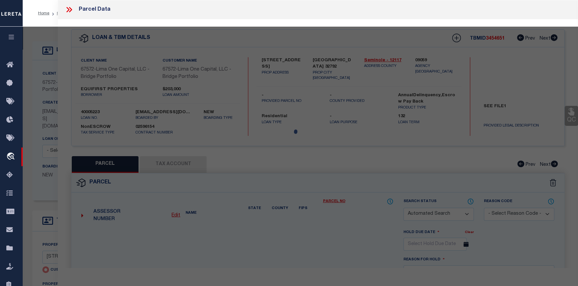
type input "[GEOGRAPHIC_DATA] 32792"
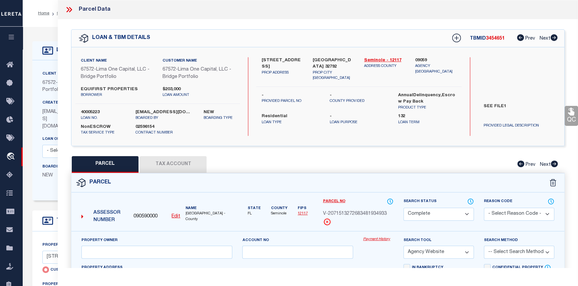
click at [369, 241] on link "Payment History" at bounding box center [378, 240] width 30 height 6
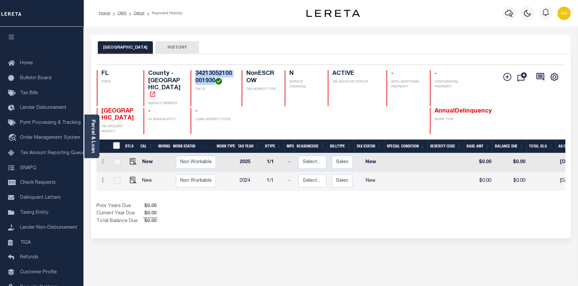
drag, startPoint x: 213, startPoint y: 81, endPoint x: 195, endPoint y: 72, distance: 20.4
click at [195, 72] on h4 "34213052100001930" at bounding box center [214, 77] width 38 height 14
copy h4 "34213052100001930"
click at [209, 87] on div "34213052100001930 TAX ID" at bounding box center [211, 88] width 43 height 36
click at [213, 80] on h4 "34213052100001930" at bounding box center [214, 77] width 38 height 14
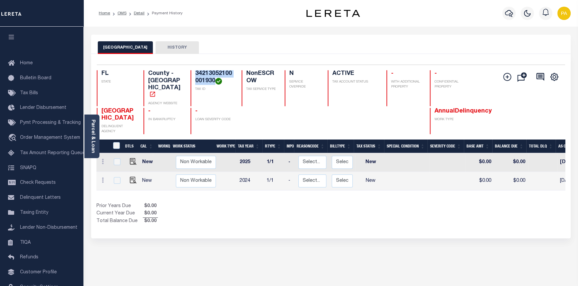
drag, startPoint x: 215, startPoint y: 80, endPoint x: 190, endPoint y: 76, distance: 25.3
click at [190, 76] on div "FL STATE County - FL AGENCY WEBSITE 34213052100001930 TAX ID NonESCROW TAX SERV…" at bounding box center [292, 88] width 390 height 36
copy h4 "34213052100001930"
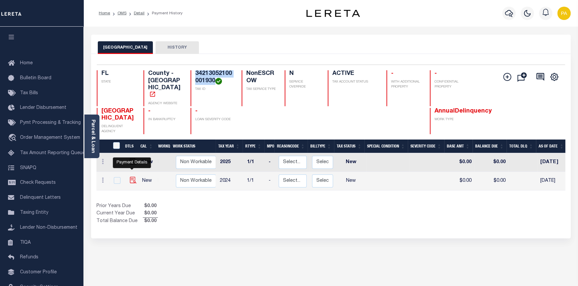
click at [133, 177] on img "" at bounding box center [133, 180] width 7 height 7
checkbox input "true"
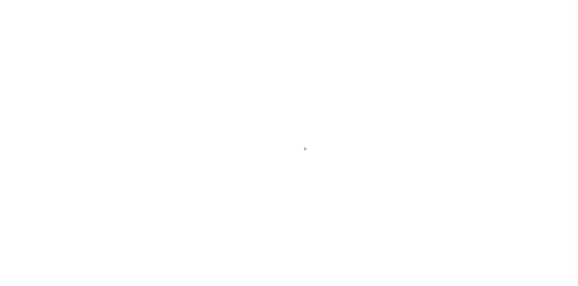
select select "NW2"
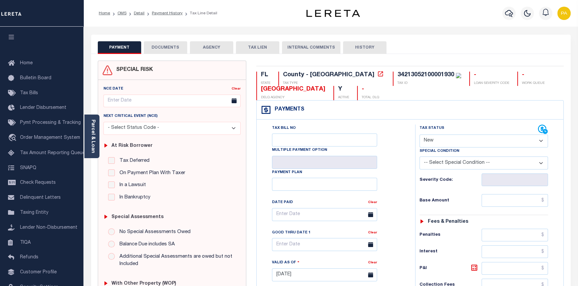
click at [164, 50] on button "DOCUMENTS" at bounding box center [165, 47] width 43 height 13
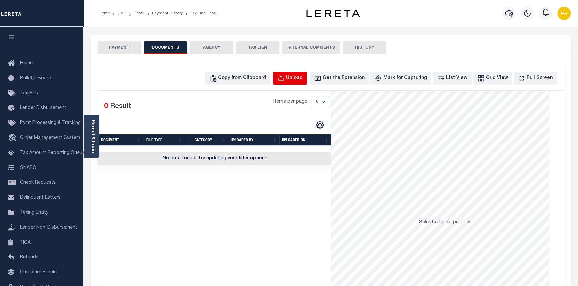
click at [302, 78] on div "Upload" at bounding box center [294, 78] width 17 height 7
select select "POP"
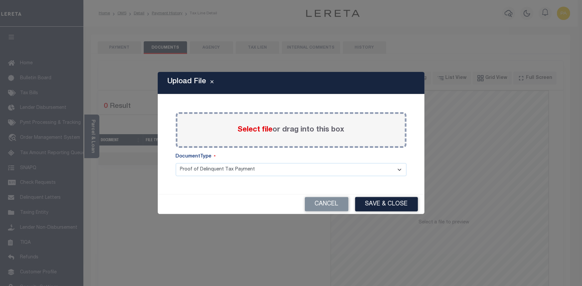
click at [252, 130] on span "Select file" at bounding box center [255, 129] width 35 height 7
click at [0, 0] on input "Select file or drag into this box" at bounding box center [0, 0] width 0 height 0
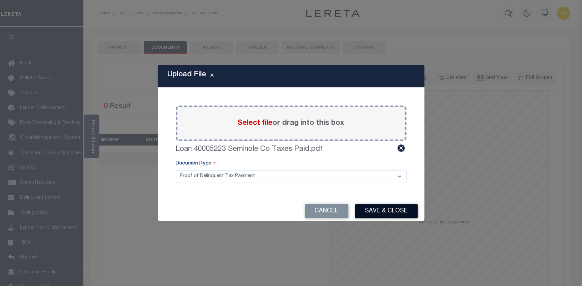
click at [386, 214] on button "Save & Close" at bounding box center [386, 211] width 63 height 14
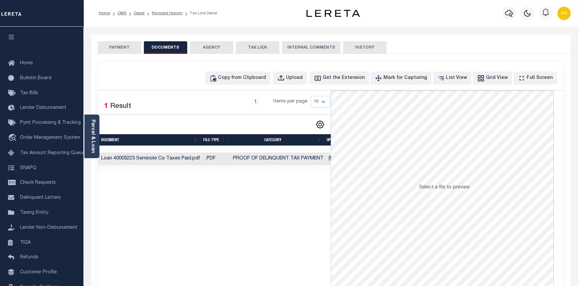
click at [116, 50] on button "PAYMENT" at bounding box center [119, 47] width 43 height 13
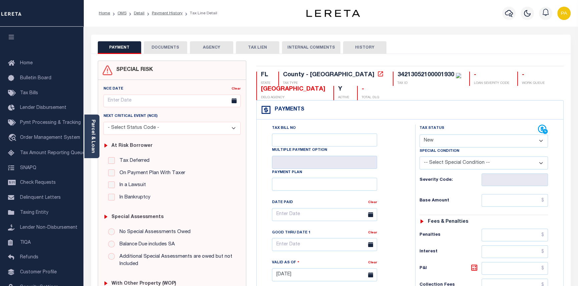
click at [543, 140] on select "- Select Status Code - Open Due/Unpaid Paid Incomplete No Tax Due Internal Refu…" at bounding box center [483, 141] width 129 height 13
select select "PYD"
click at [419, 135] on select "- Select Status Code - Open Due/Unpaid Paid Incomplete No Tax Due Internal Refu…" at bounding box center [483, 141] width 129 height 13
type input "[DATE]"
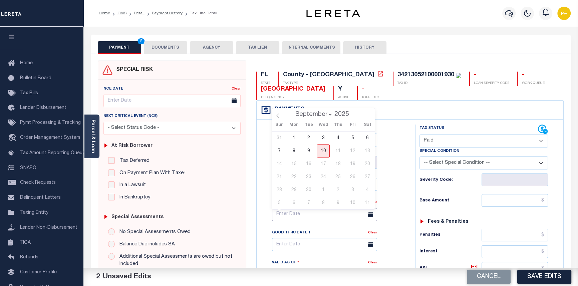
click at [287, 220] on input "text" at bounding box center [324, 214] width 105 height 13
click at [277, 115] on icon at bounding box center [277, 116] width 5 height 5
select select "7"
click at [354, 176] on span "22" at bounding box center [352, 177] width 13 height 13
type input "[DATE]"
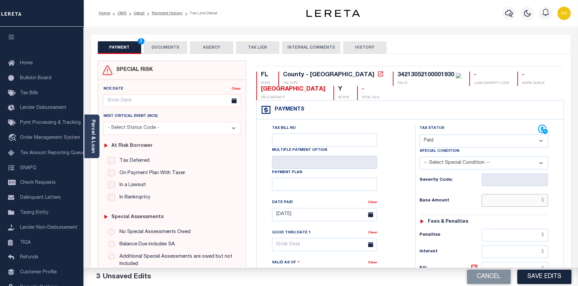
click at [543, 203] on input "text" at bounding box center [514, 200] width 67 height 13
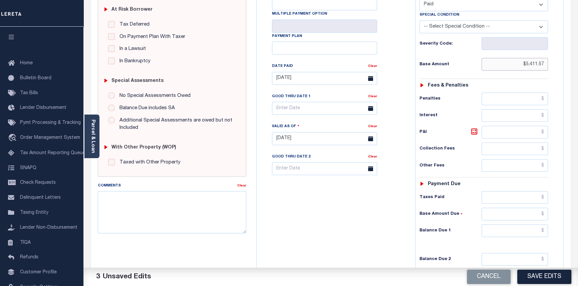
scroll to position [151, 0]
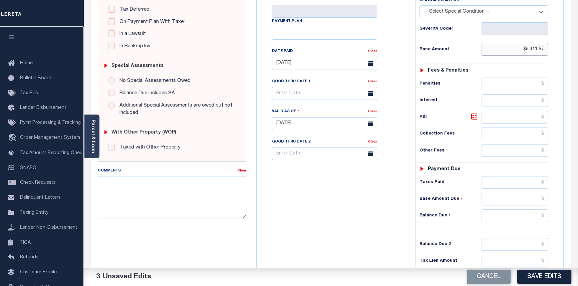
type input "$5,411.57"
click at [543, 184] on input "text" at bounding box center [514, 182] width 67 height 13
type input "$5,411.57"
click at [544, 199] on input "text" at bounding box center [514, 199] width 67 height 13
type input "$0.00"
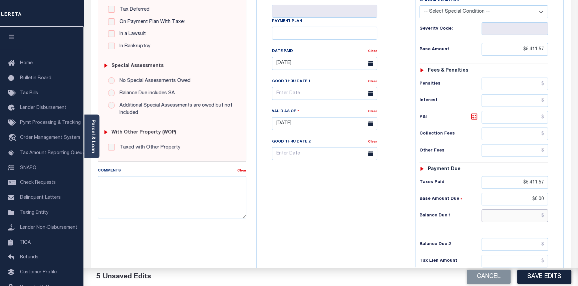
click at [544, 220] on input "text" at bounding box center [514, 216] width 67 height 13
type input "$0.00"
click at [107, 196] on textarea "Comments" at bounding box center [172, 197] width 149 height 42
type textarea "09/10/2025pk See imaged payment details."
click at [543, 275] on button "Save Edits" at bounding box center [544, 277] width 54 height 14
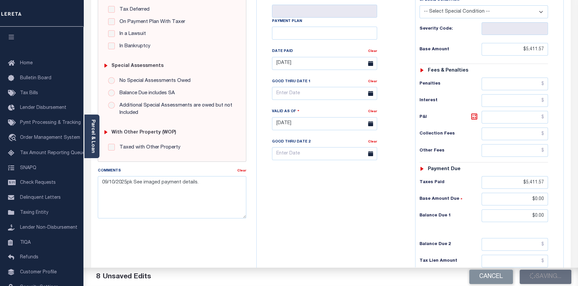
checkbox input "false"
type input "$5,411.57"
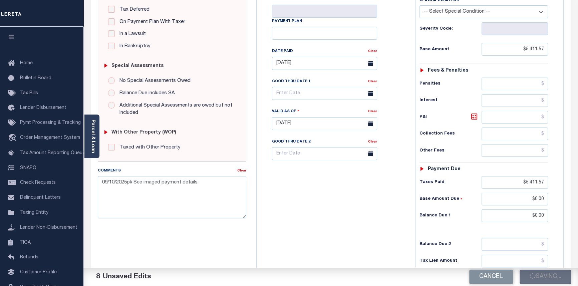
type input "$5,411.57"
type input "$0"
